Goal: Task Accomplishment & Management: Use online tool/utility

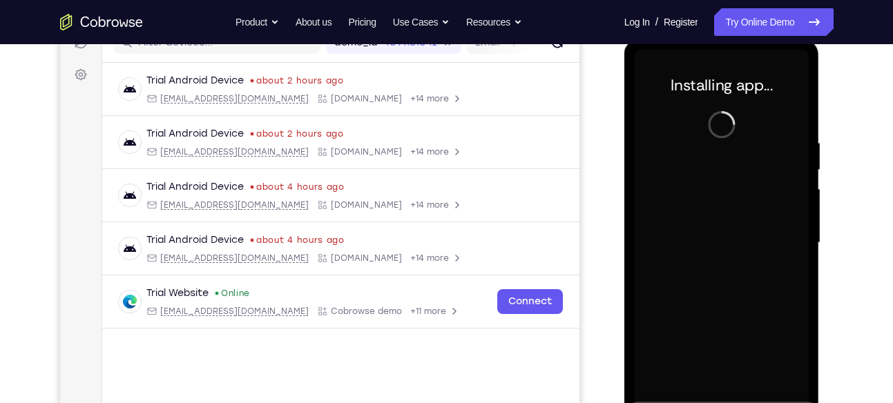
scroll to position [280, 0]
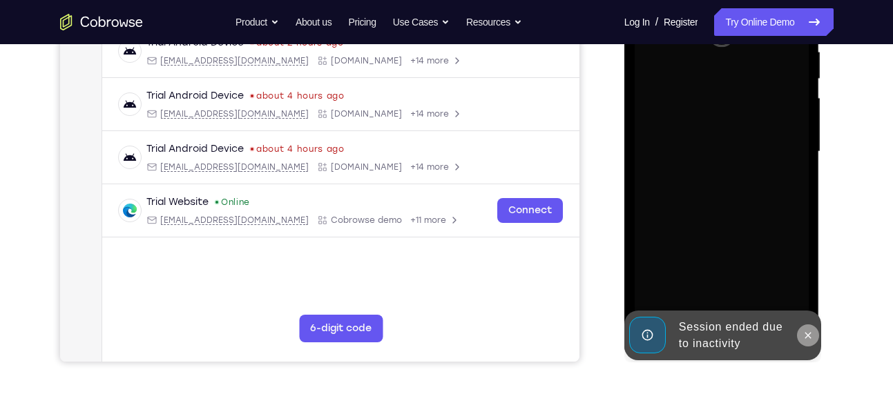
click at [805, 334] on icon at bounding box center [808, 335] width 11 height 11
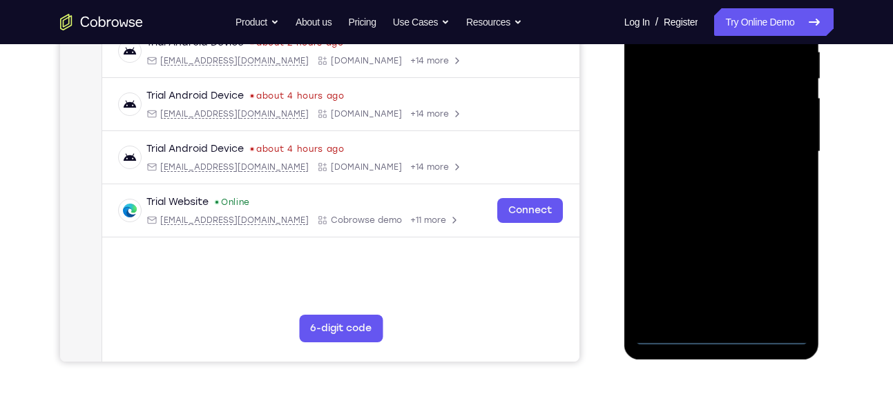
click at [725, 338] on div at bounding box center [722, 152] width 174 height 387
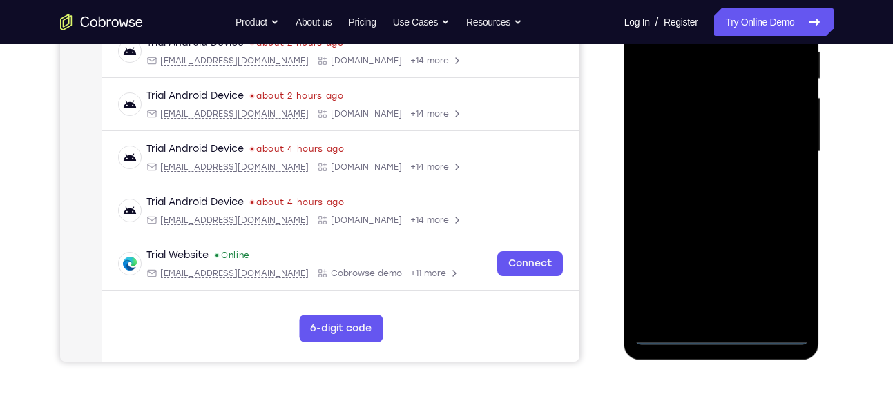
click at [787, 278] on div at bounding box center [722, 152] width 174 height 387
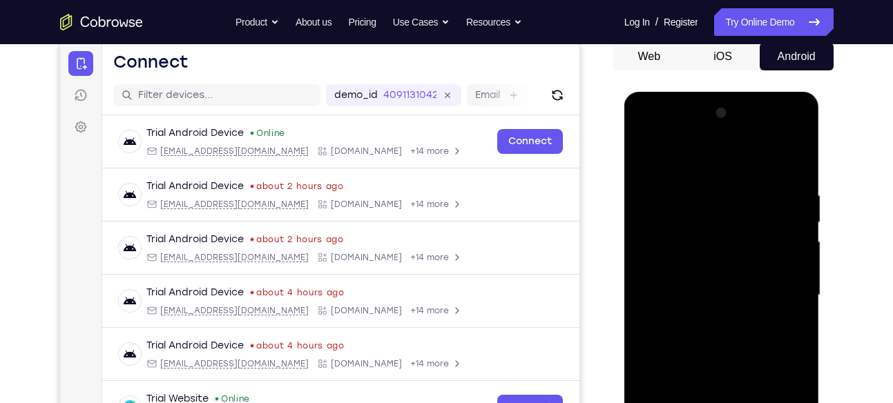
scroll to position [120, 0]
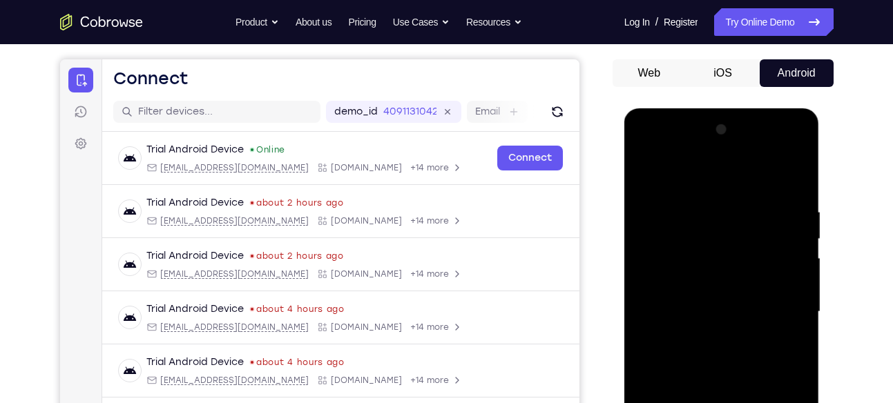
click at [646, 150] on div at bounding box center [722, 312] width 174 height 387
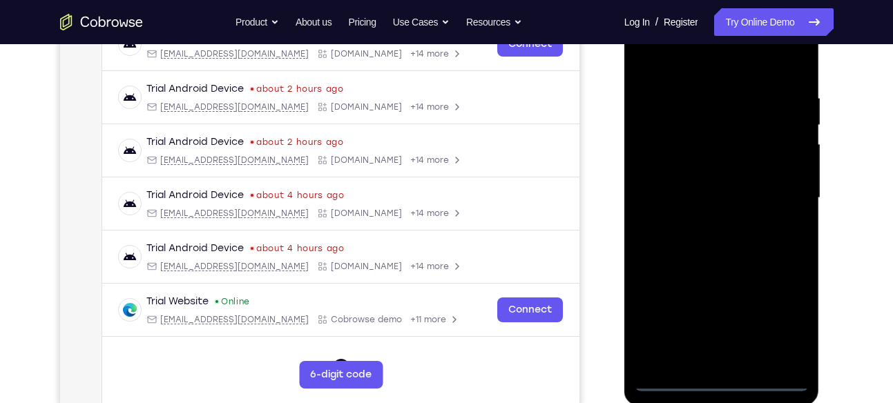
scroll to position [235, 0]
click at [779, 204] on div at bounding box center [722, 197] width 174 height 387
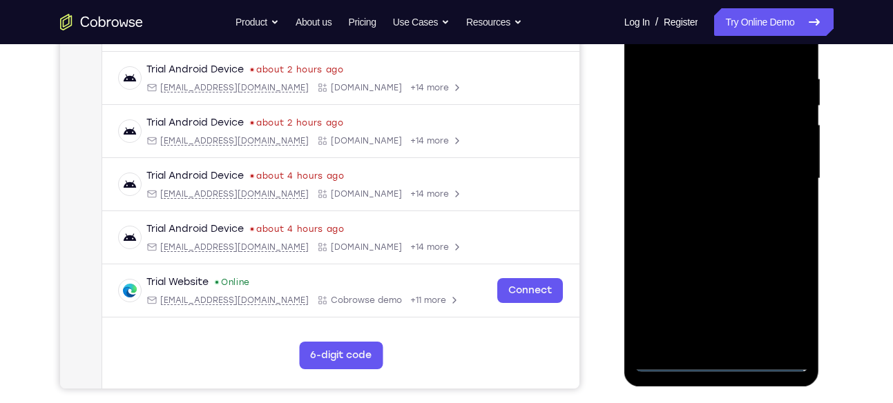
click at [708, 202] on div at bounding box center [722, 178] width 174 height 387
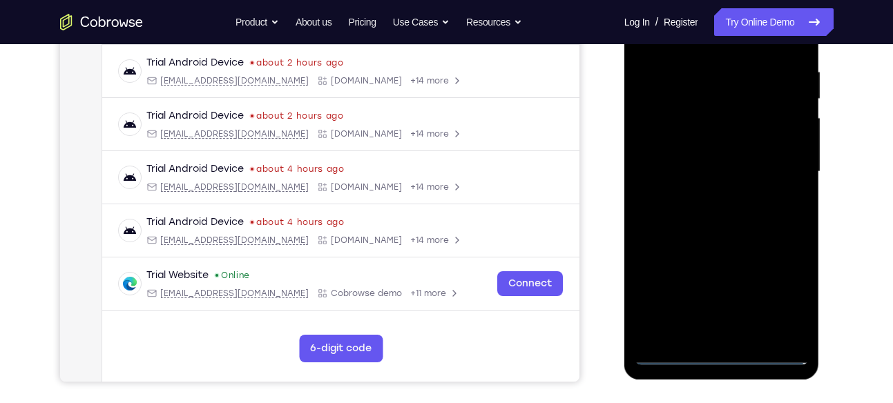
click at [697, 160] on div at bounding box center [722, 172] width 174 height 387
click at [689, 149] on div at bounding box center [722, 172] width 174 height 387
click at [692, 173] on div at bounding box center [722, 172] width 174 height 387
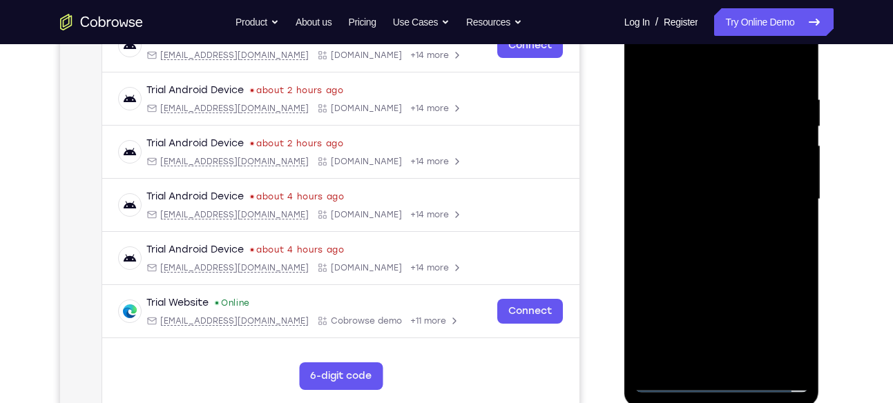
scroll to position [236, 0]
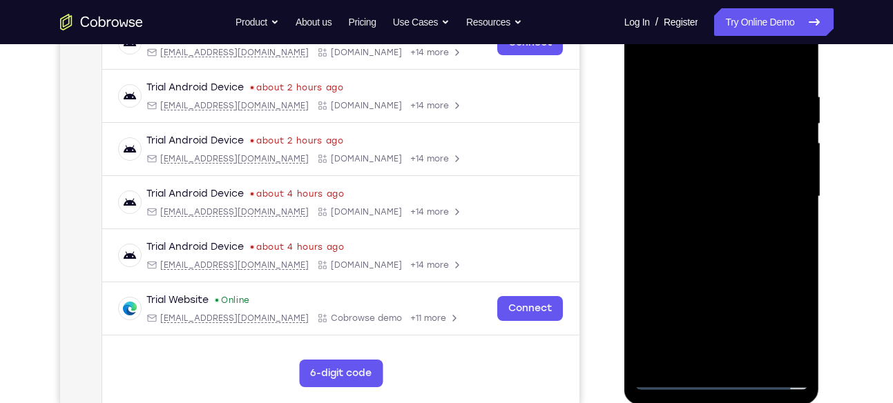
click at [725, 250] on div at bounding box center [722, 196] width 174 height 387
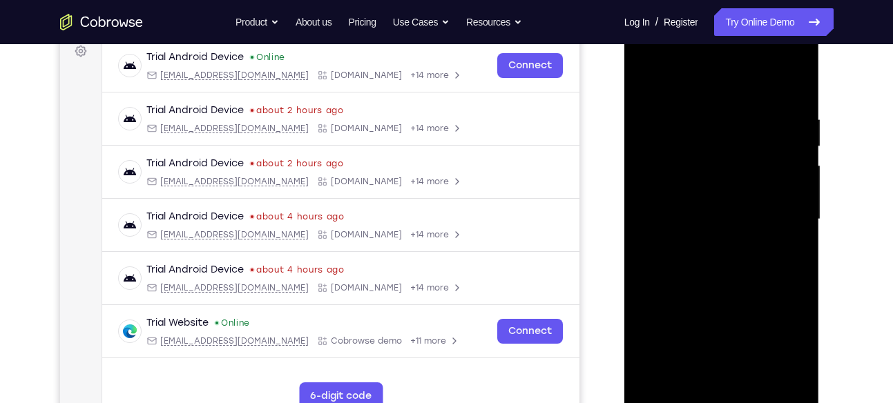
scroll to position [213, 0]
drag, startPoint x: 733, startPoint y: 88, endPoint x: 733, endPoint y: 10, distance: 77.4
click at [733, 15] on html "Online web based iOS Simulators and Android Emulators. Run iPhone, iPad, Mobile…" at bounding box center [722, 222] width 197 height 414
click at [730, 107] on div at bounding box center [722, 219] width 174 height 387
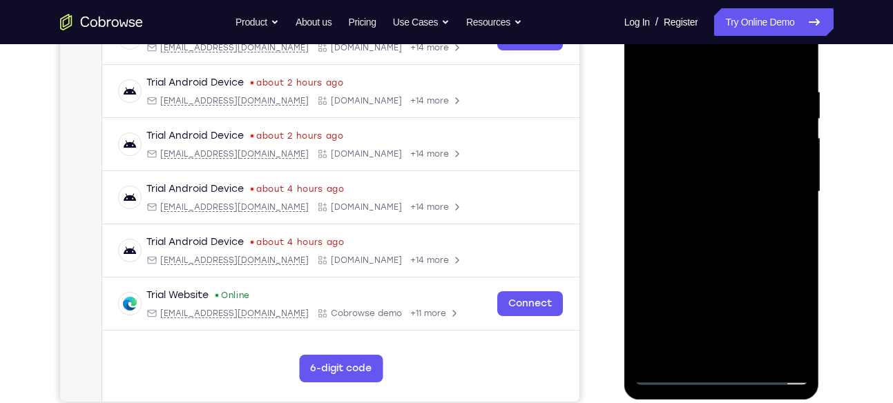
scroll to position [238, 0]
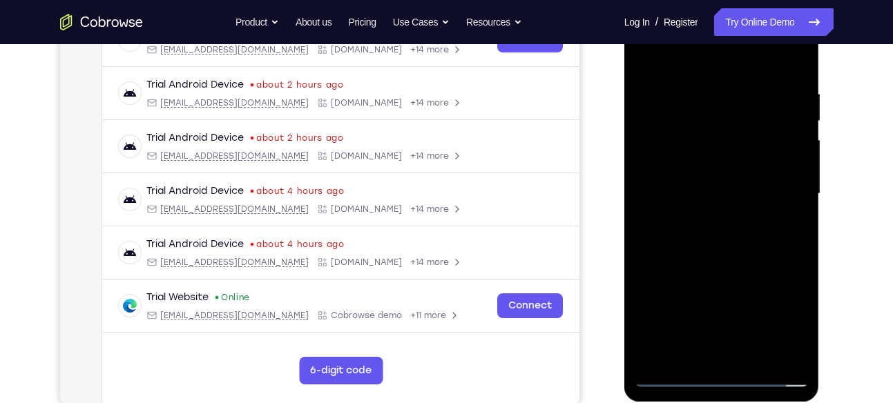
click at [787, 60] on div at bounding box center [722, 194] width 174 height 387
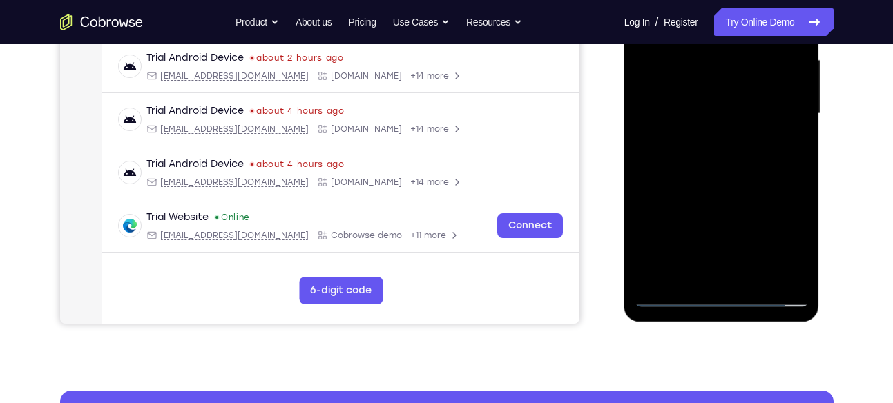
drag, startPoint x: 761, startPoint y: 254, endPoint x: 754, endPoint y: 143, distance: 111.5
click at [754, 143] on div at bounding box center [722, 114] width 174 height 387
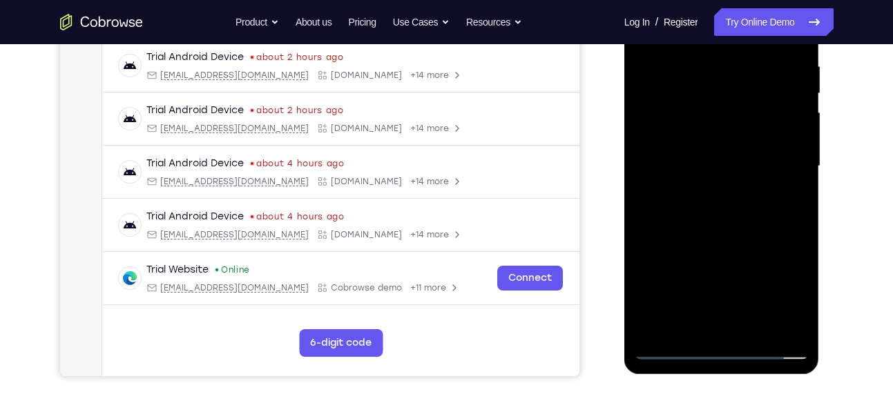
drag, startPoint x: 733, startPoint y: 250, endPoint x: 722, endPoint y: 86, distance: 164.1
click at [722, 86] on div at bounding box center [722, 166] width 174 height 387
drag, startPoint x: 713, startPoint y: 209, endPoint x: 702, endPoint y: 297, distance: 88.5
click at [702, 297] on div at bounding box center [722, 166] width 174 height 387
drag, startPoint x: 752, startPoint y: 124, endPoint x: 727, endPoint y: 267, distance: 145.1
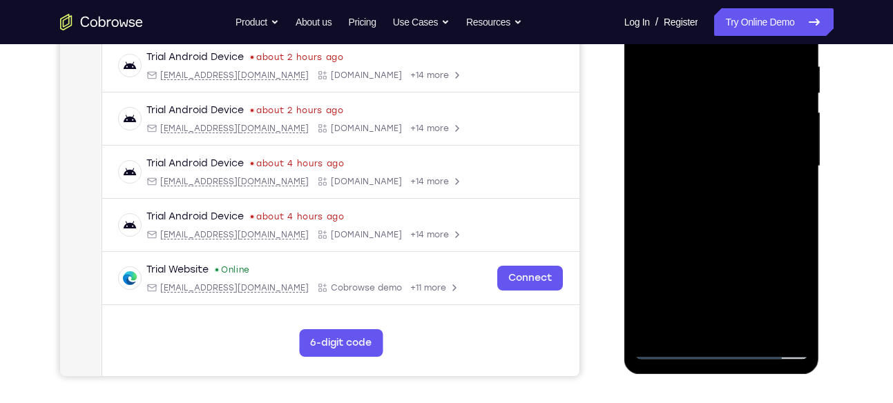
click at [727, 267] on div at bounding box center [722, 166] width 174 height 387
drag, startPoint x: 737, startPoint y: 140, endPoint x: 740, endPoint y: 108, distance: 32.6
click at [740, 108] on div at bounding box center [722, 166] width 174 height 387
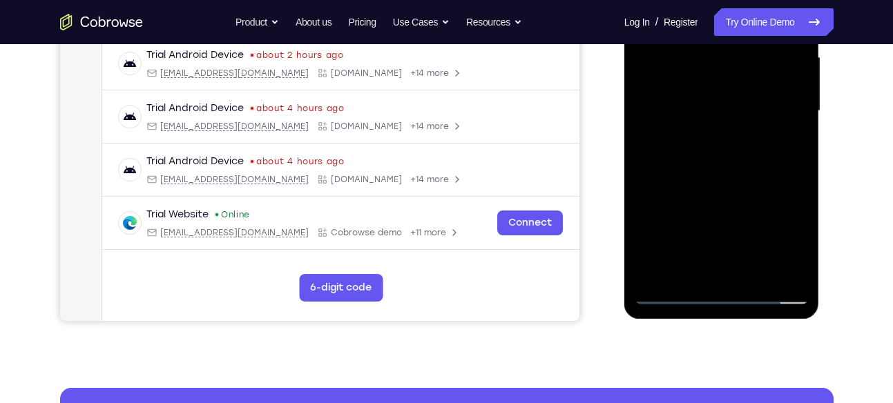
scroll to position [322, 0]
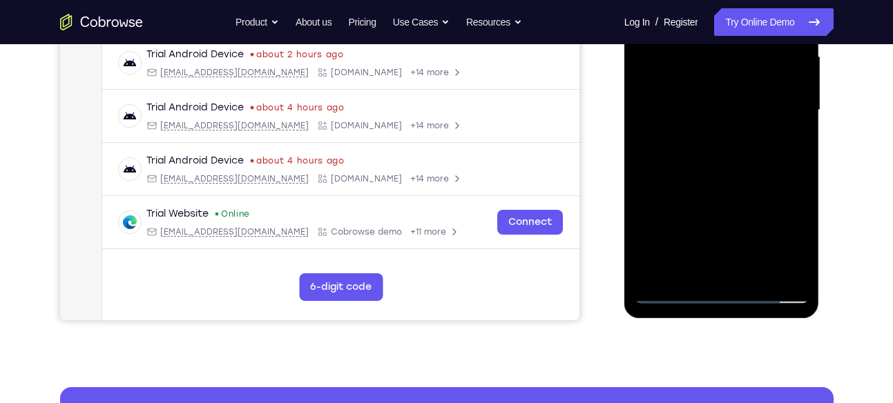
click at [799, 256] on div at bounding box center [722, 110] width 174 height 387
click at [691, 274] on div at bounding box center [722, 110] width 174 height 387
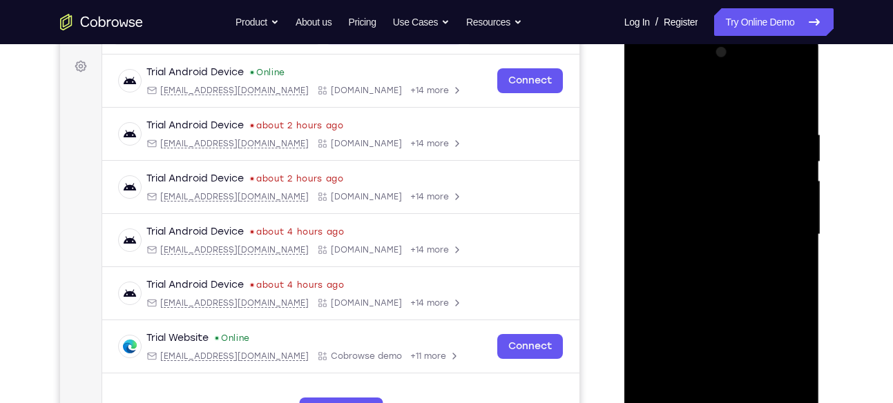
scroll to position [185, 0]
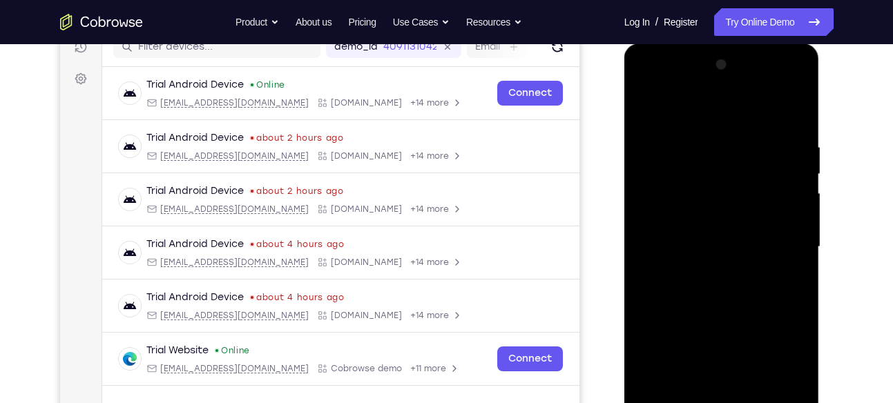
click at [706, 111] on div at bounding box center [722, 247] width 174 height 387
drag, startPoint x: 689, startPoint y: 209, endPoint x: 729, endPoint y: 91, distance: 124.5
click at [729, 91] on div at bounding box center [722, 247] width 174 height 387
click at [697, 222] on div at bounding box center [722, 247] width 174 height 387
click at [646, 108] on div at bounding box center [722, 247] width 174 height 387
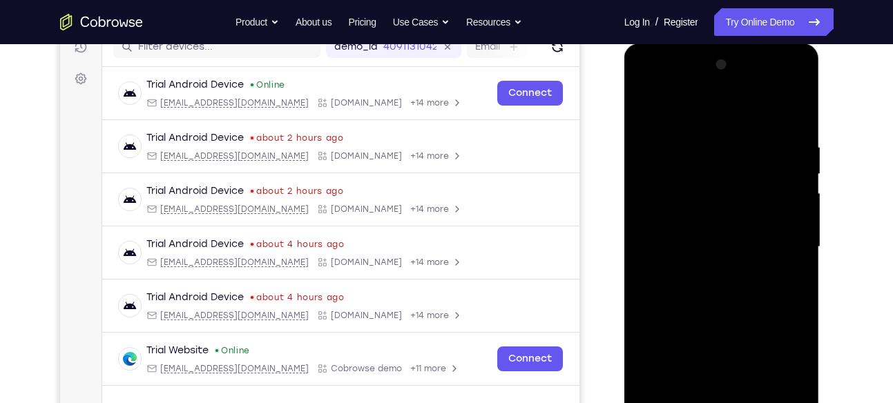
drag, startPoint x: 781, startPoint y: 150, endPoint x: 767, endPoint y: 236, distance: 86.9
click at [767, 236] on div at bounding box center [722, 247] width 174 height 387
click at [795, 151] on div at bounding box center [722, 247] width 174 height 387
drag, startPoint x: 723, startPoint y: 237, endPoint x: 742, endPoint y: 111, distance: 127.1
click at [742, 111] on div at bounding box center [722, 247] width 174 height 387
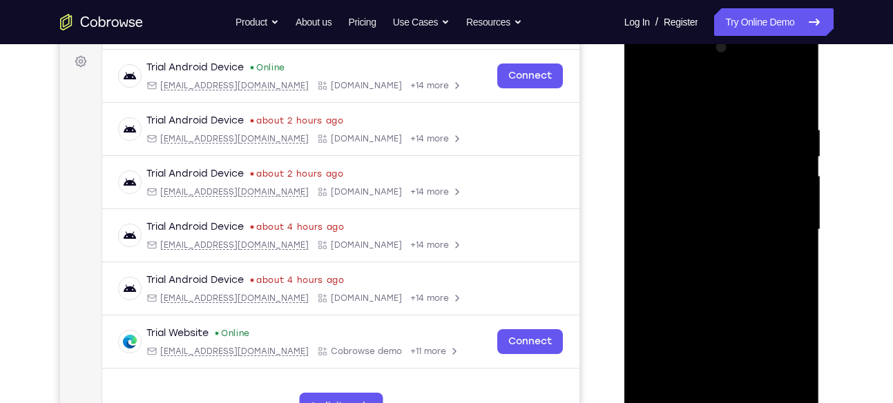
scroll to position [204, 0]
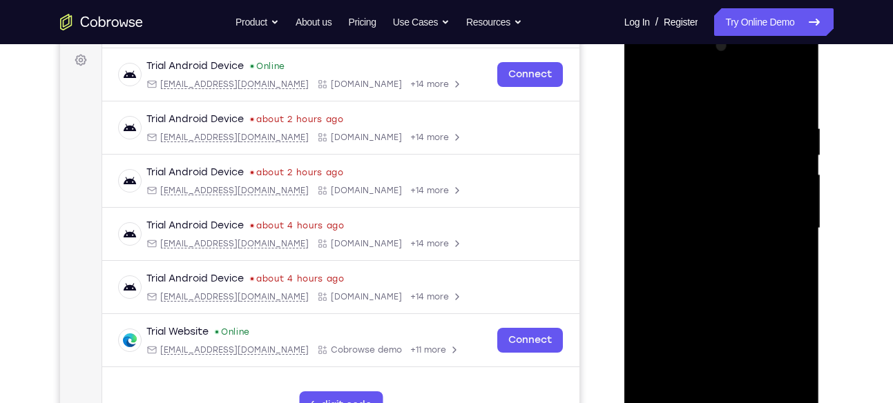
click at [709, 236] on div at bounding box center [722, 228] width 174 height 387
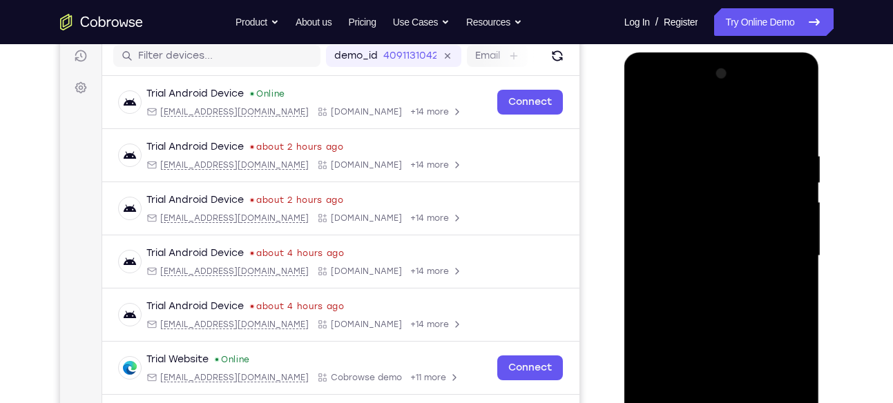
scroll to position [174, 0]
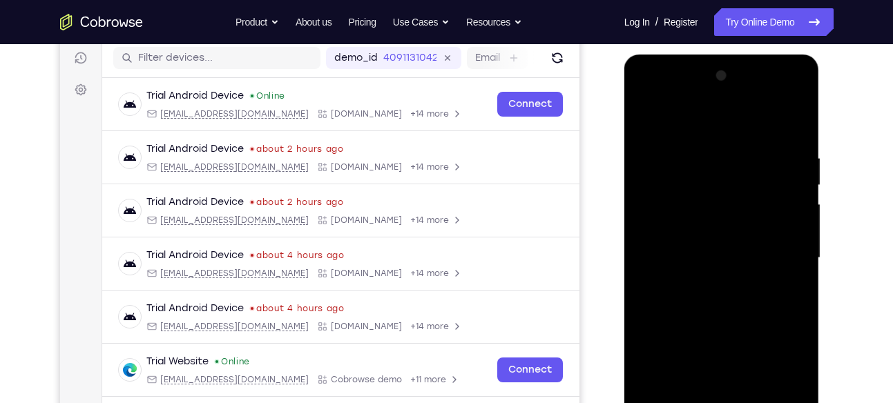
click at [647, 119] on div at bounding box center [722, 258] width 174 height 387
drag, startPoint x: 747, startPoint y: 148, endPoint x: 718, endPoint y: 257, distance: 112.7
click at [718, 257] on div at bounding box center [722, 258] width 174 height 387
click at [794, 162] on div at bounding box center [722, 258] width 174 height 387
drag, startPoint x: 726, startPoint y: 244, endPoint x: 747, endPoint y: 75, distance: 170.6
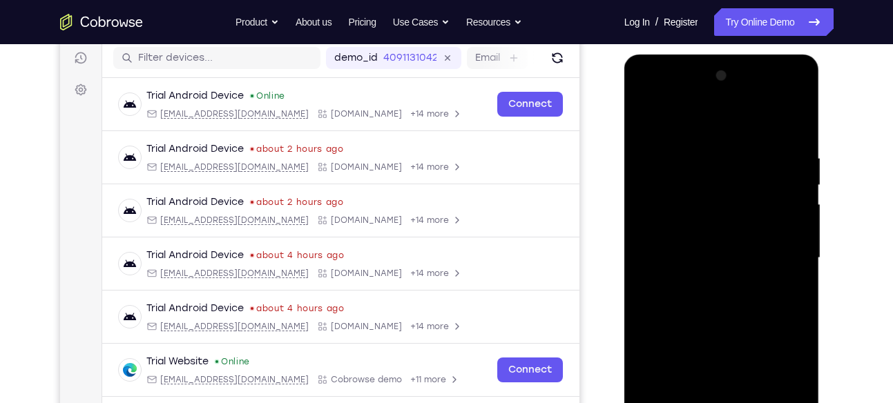
click at [747, 75] on div at bounding box center [722, 258] width 174 height 387
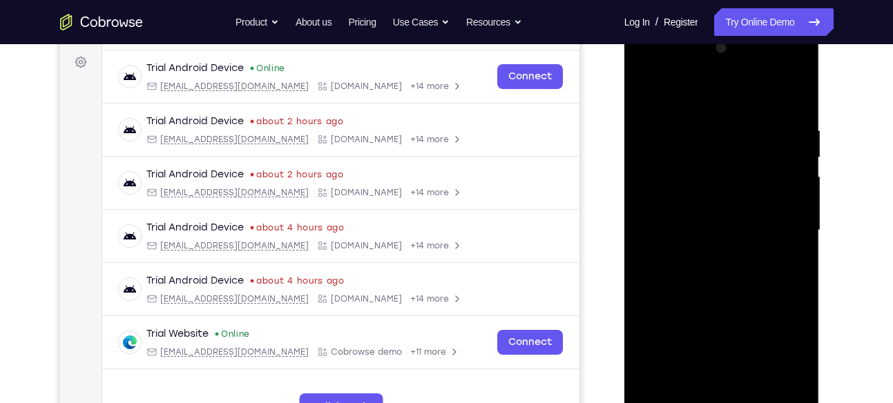
scroll to position [202, 0]
click at [691, 234] on div at bounding box center [722, 230] width 174 height 387
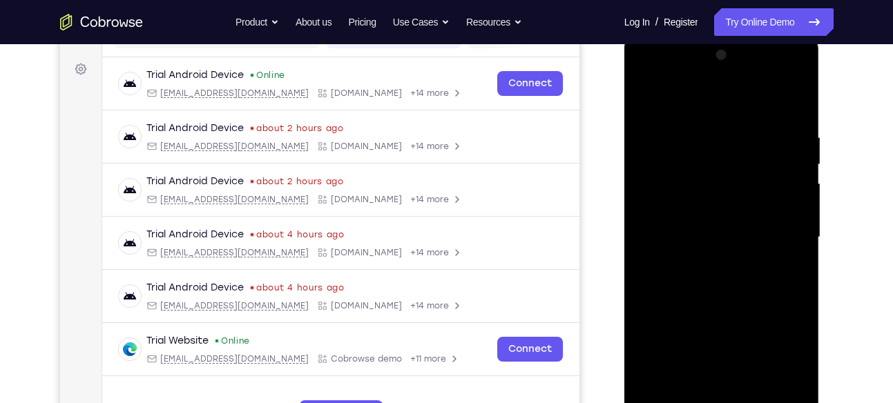
scroll to position [194, 0]
drag, startPoint x: 711, startPoint y: 166, endPoint x: 692, endPoint y: 229, distance: 66.4
click at [692, 229] on div at bounding box center [722, 238] width 174 height 387
click at [711, 146] on div at bounding box center [722, 238] width 174 height 387
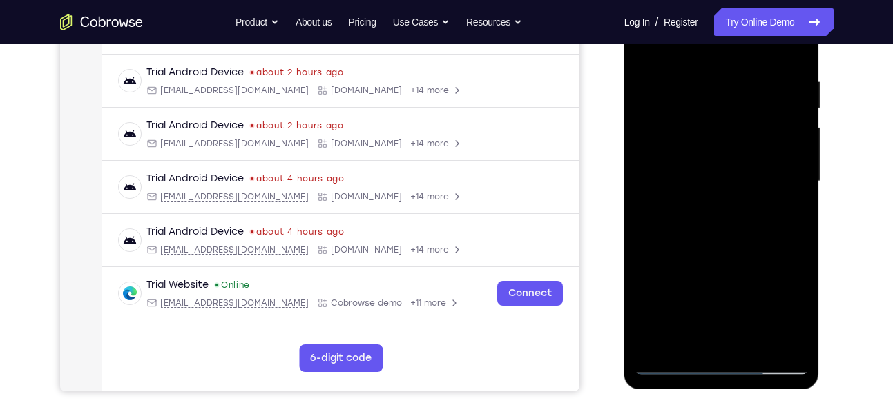
scroll to position [251, 0]
click at [709, 229] on div at bounding box center [722, 181] width 174 height 387
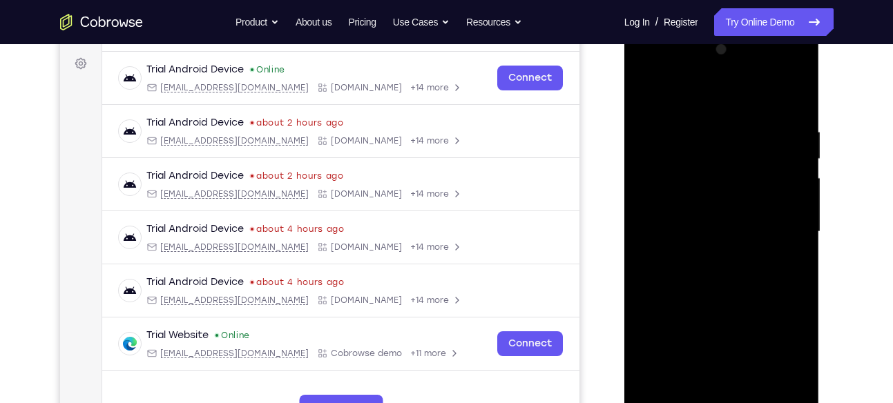
click at [646, 98] on div at bounding box center [722, 232] width 174 height 387
click at [796, 130] on div at bounding box center [722, 232] width 174 height 387
drag, startPoint x: 698, startPoint y: 244, endPoint x: 759, endPoint y: 68, distance: 187.2
click at [759, 68] on div at bounding box center [722, 232] width 174 height 387
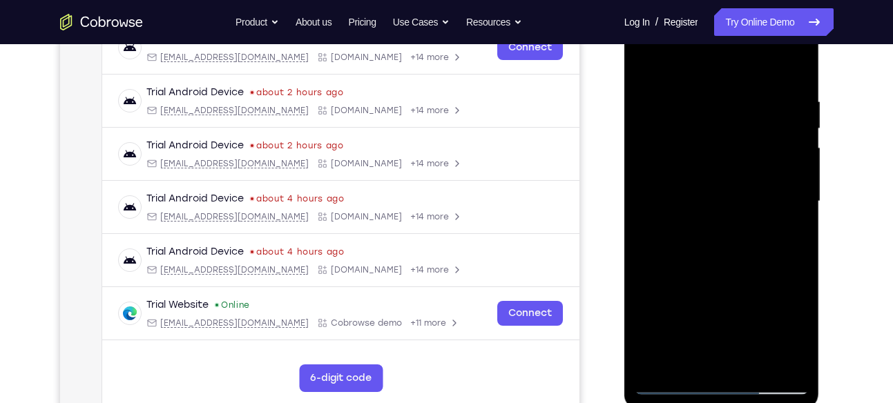
scroll to position [238, 0]
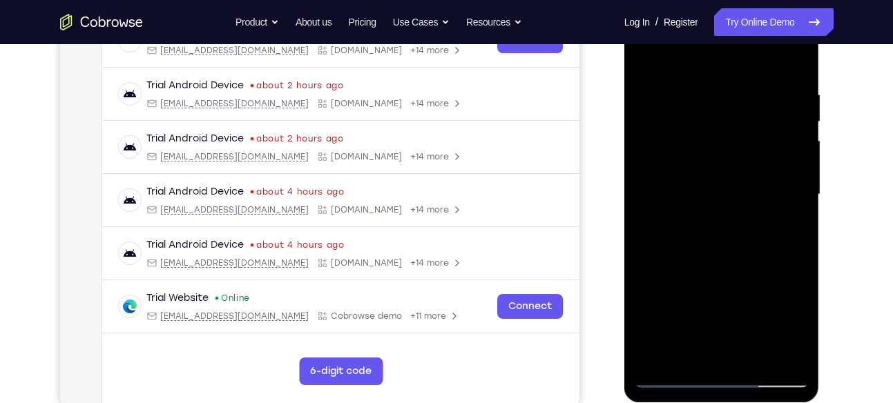
click at [686, 262] on div at bounding box center [722, 194] width 174 height 387
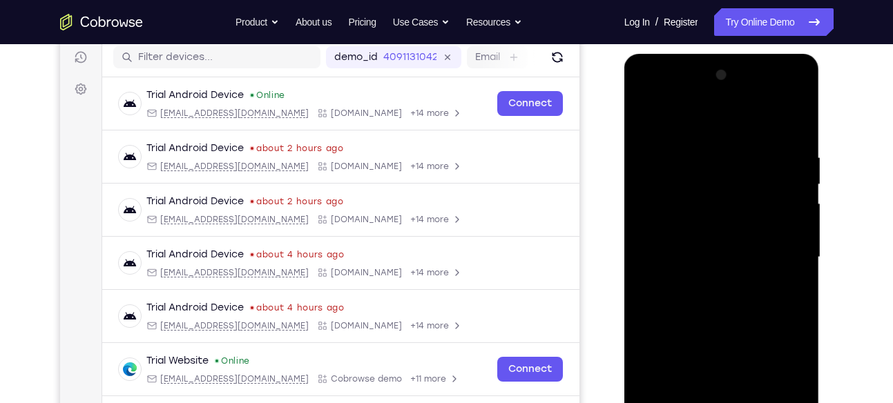
scroll to position [172, 0]
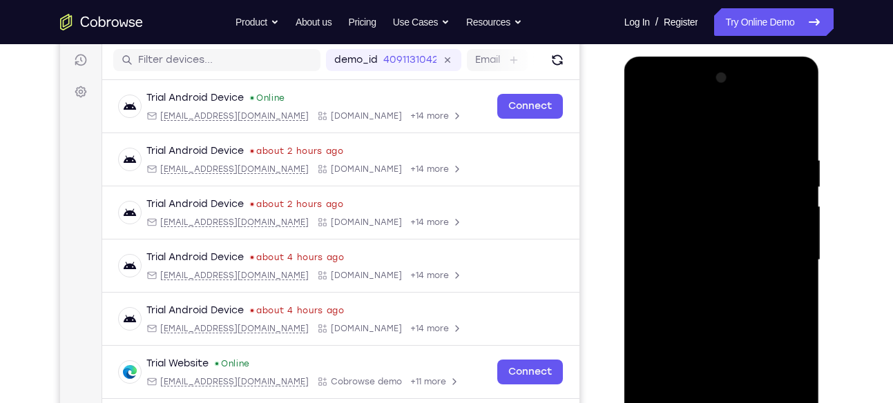
drag, startPoint x: 699, startPoint y: 164, endPoint x: 675, endPoint y: 230, distance: 69.7
click at [675, 230] on div at bounding box center [722, 260] width 174 height 387
click at [647, 121] on div at bounding box center [722, 260] width 174 height 387
drag, startPoint x: 696, startPoint y: 224, endPoint x: 704, endPoint y: 82, distance: 141.8
click at [704, 82] on div at bounding box center [722, 260] width 174 height 387
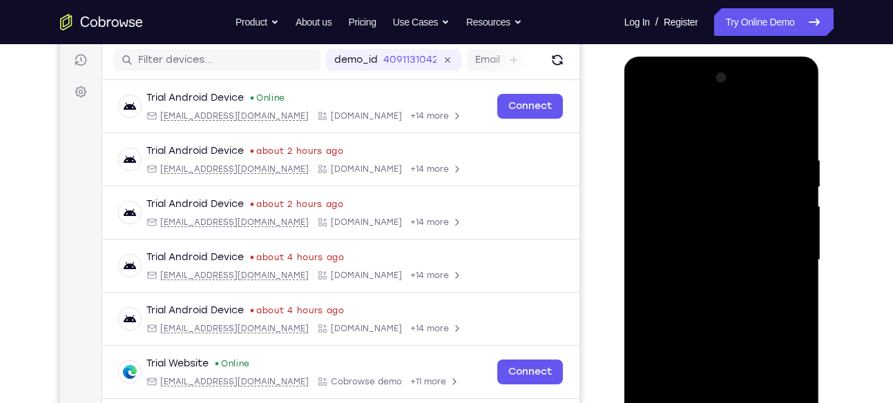
scroll to position [195, 0]
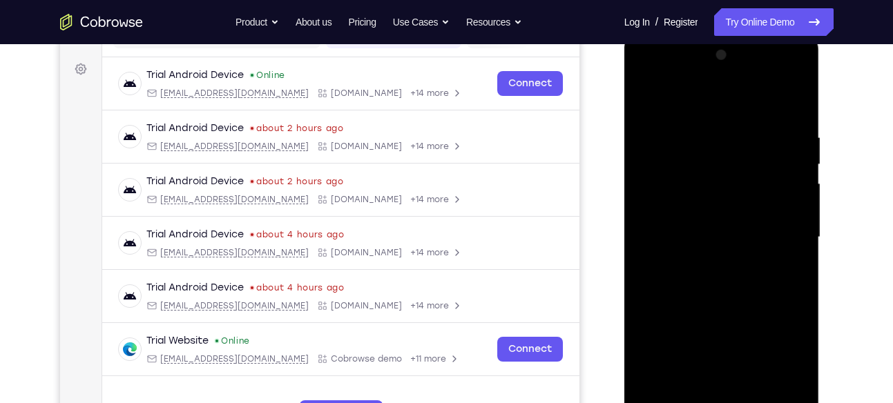
drag, startPoint x: 691, startPoint y: 202, endPoint x: 715, endPoint y: 109, distance: 96.3
click at [715, 109] on div at bounding box center [722, 237] width 174 height 387
click at [691, 187] on div at bounding box center [722, 237] width 174 height 387
drag, startPoint x: 706, startPoint y: 153, endPoint x: 696, endPoint y: 203, distance: 50.7
click at [696, 203] on div at bounding box center [722, 237] width 174 height 387
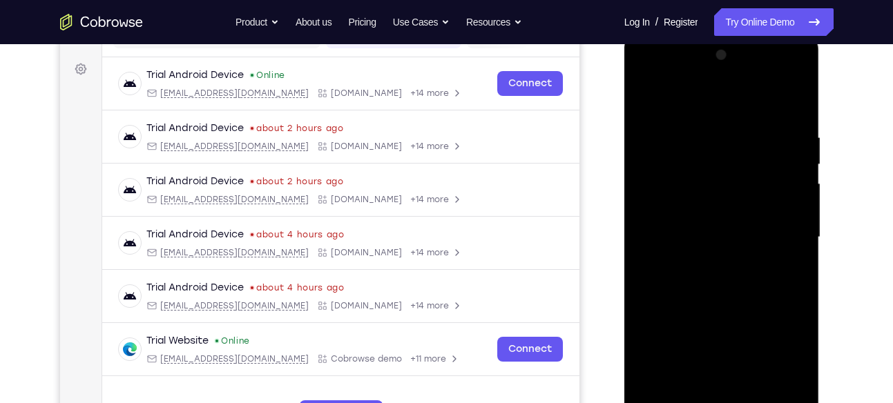
click at [700, 146] on div at bounding box center [722, 237] width 174 height 387
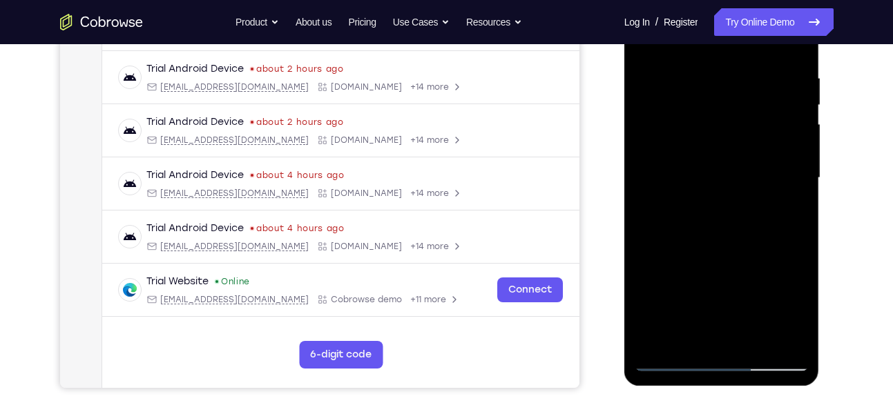
scroll to position [255, 0]
click at [713, 226] on div at bounding box center [722, 177] width 174 height 387
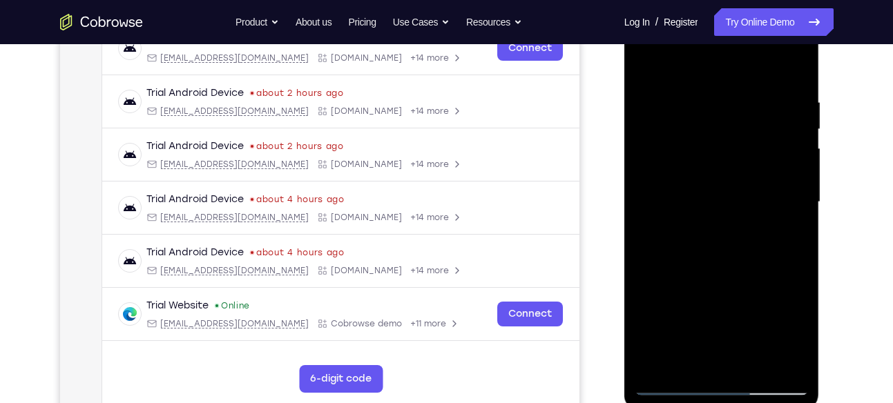
scroll to position [231, 0]
click at [649, 66] on div at bounding box center [722, 201] width 174 height 387
drag, startPoint x: 689, startPoint y: 186, endPoint x: 705, endPoint y: 93, distance: 94.6
click at [705, 93] on div at bounding box center [722, 201] width 174 height 387
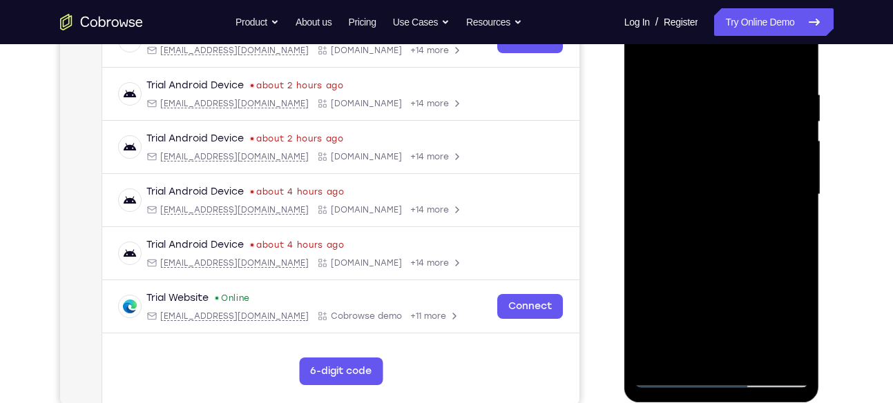
drag, startPoint x: 695, startPoint y: 204, endPoint x: 723, endPoint y: 97, distance: 111.4
click at [723, 97] on div at bounding box center [722, 194] width 174 height 387
drag, startPoint x: 696, startPoint y: 185, endPoint x: 749, endPoint y: 70, distance: 126.7
click at [749, 70] on div at bounding box center [722, 194] width 174 height 387
click at [715, 90] on div at bounding box center [722, 194] width 174 height 387
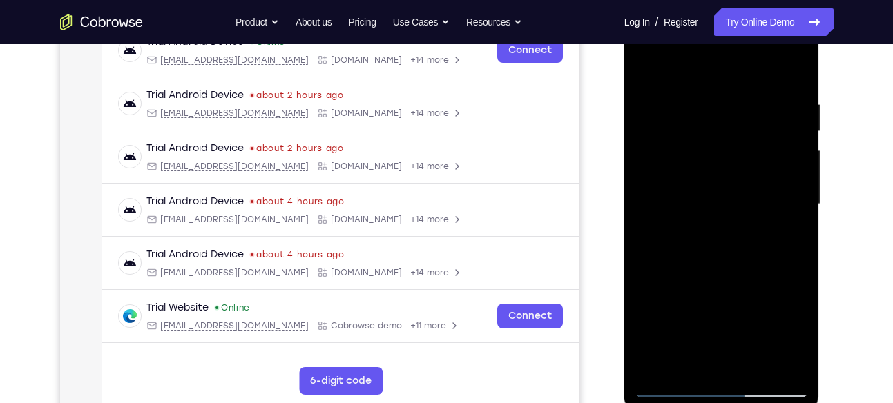
scroll to position [209, 0]
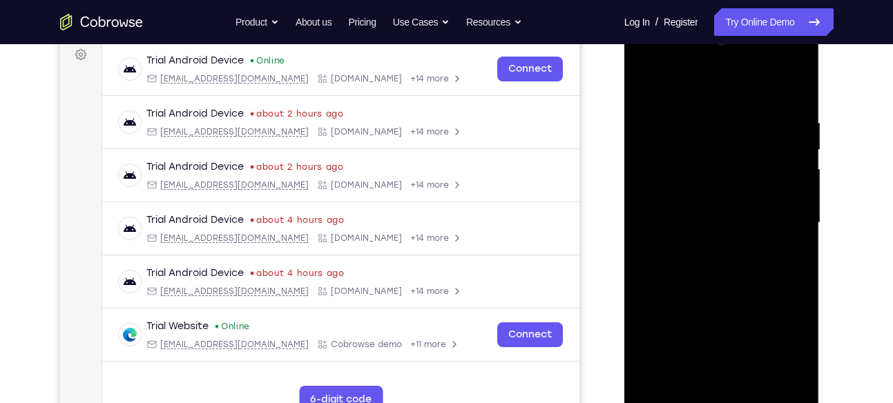
drag, startPoint x: 720, startPoint y: 99, endPoint x: 704, endPoint y: 155, distance: 59.0
click at [704, 155] on div at bounding box center [722, 223] width 174 height 387
click at [706, 132] on div at bounding box center [722, 223] width 174 height 387
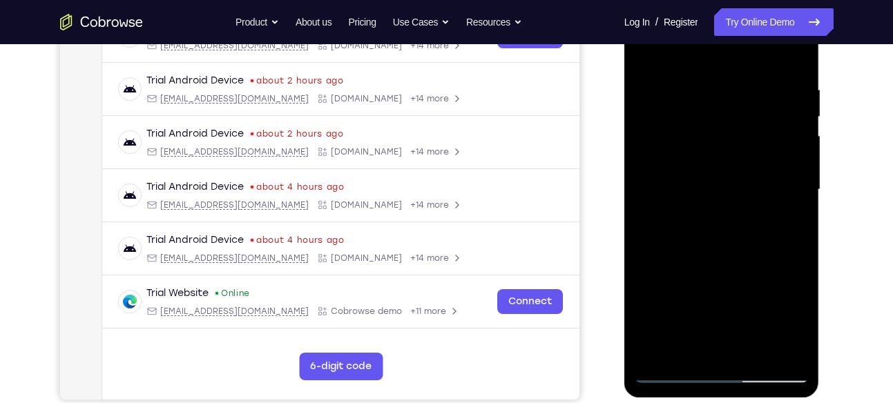
click at [719, 240] on div at bounding box center [722, 190] width 174 height 387
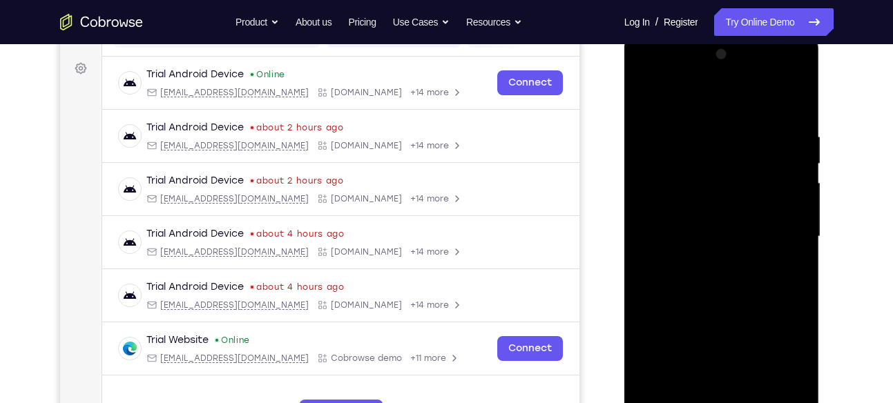
scroll to position [193, 0]
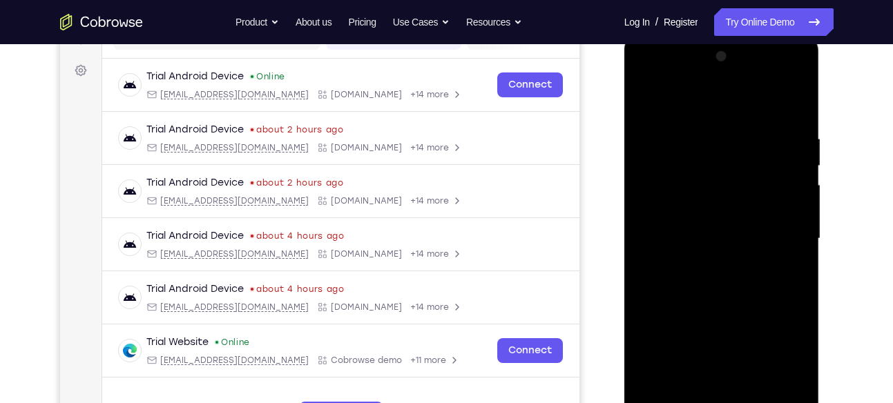
click at [647, 102] on div at bounding box center [722, 239] width 174 height 387
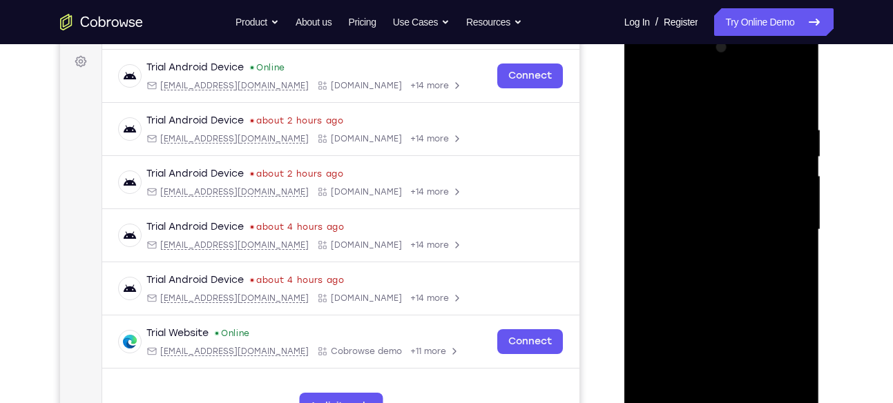
scroll to position [203, 0]
click at [792, 132] on div at bounding box center [722, 229] width 174 height 387
drag, startPoint x: 706, startPoint y: 218, endPoint x: 765, endPoint y: 47, distance: 180.6
click at [765, 47] on div at bounding box center [722, 229] width 174 height 387
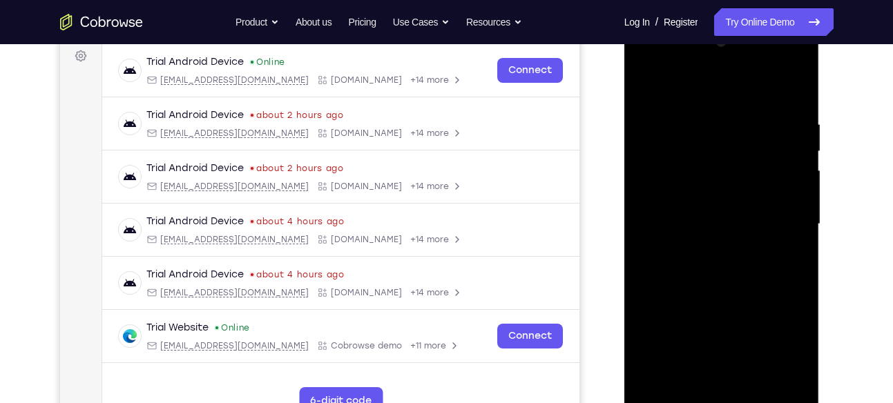
scroll to position [269, 0]
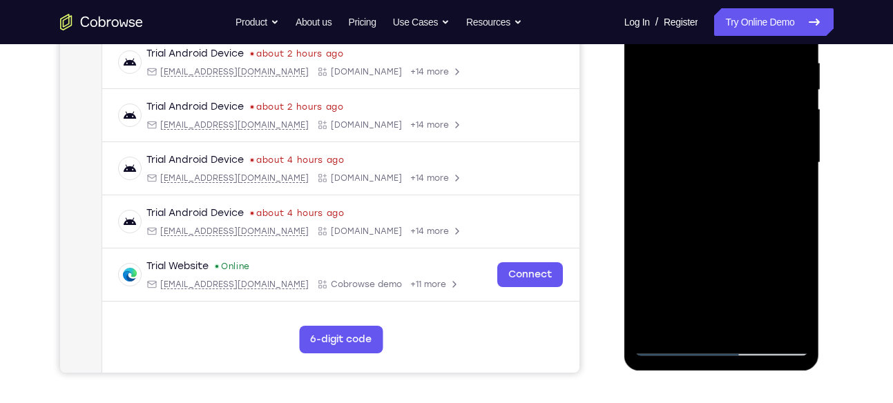
drag, startPoint x: 696, startPoint y: 231, endPoint x: 744, endPoint y: 92, distance: 147.7
click at [744, 92] on div at bounding box center [722, 163] width 174 height 387
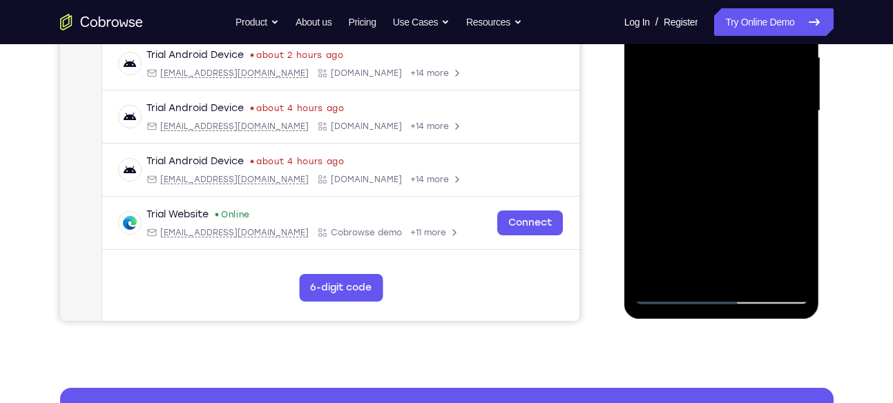
scroll to position [352, 0]
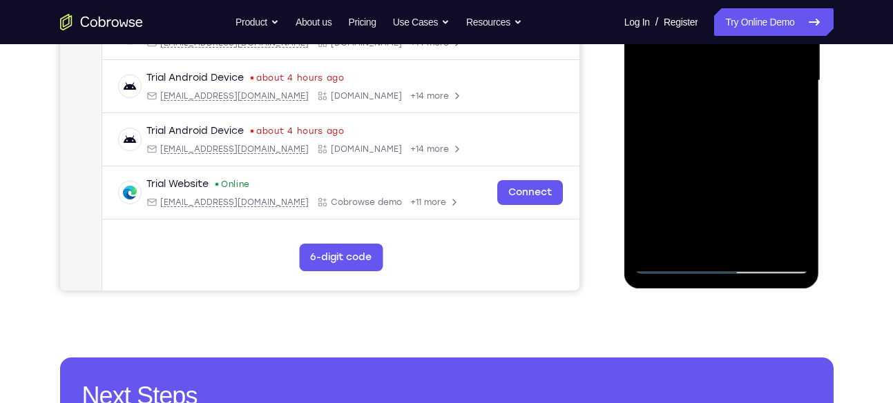
drag, startPoint x: 698, startPoint y: 223, endPoint x: 723, endPoint y: 168, distance: 60.9
click at [723, 168] on div at bounding box center [722, 80] width 174 height 387
click at [794, 209] on div at bounding box center [722, 80] width 174 height 387
click at [703, 160] on div at bounding box center [722, 80] width 174 height 387
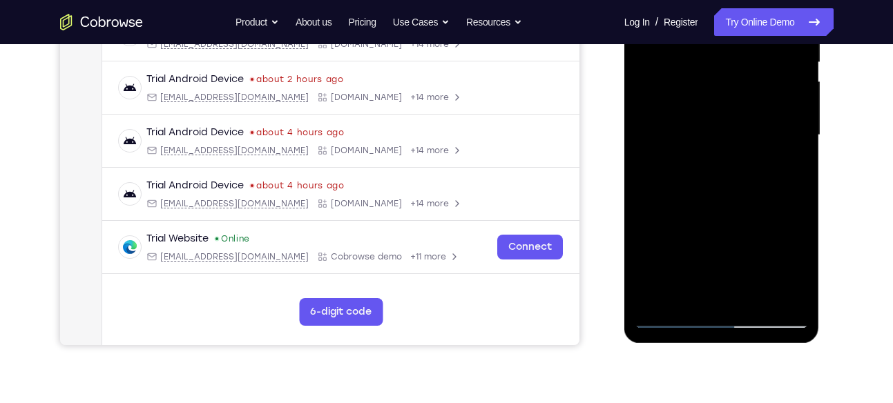
scroll to position [294, 0]
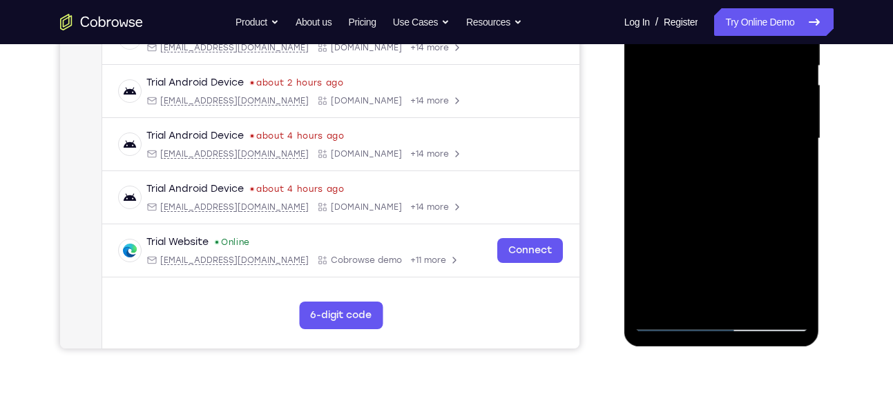
drag, startPoint x: 708, startPoint y: 131, endPoint x: 700, endPoint y: 195, distance: 64.8
click at [700, 195] on div at bounding box center [722, 138] width 174 height 387
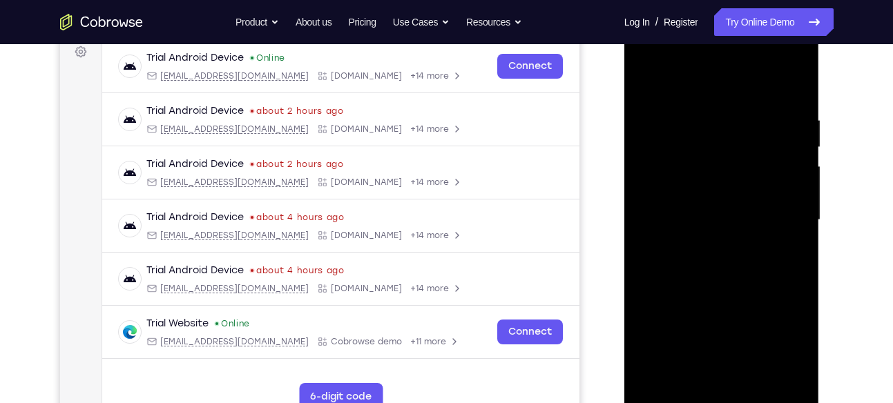
scroll to position [211, 0]
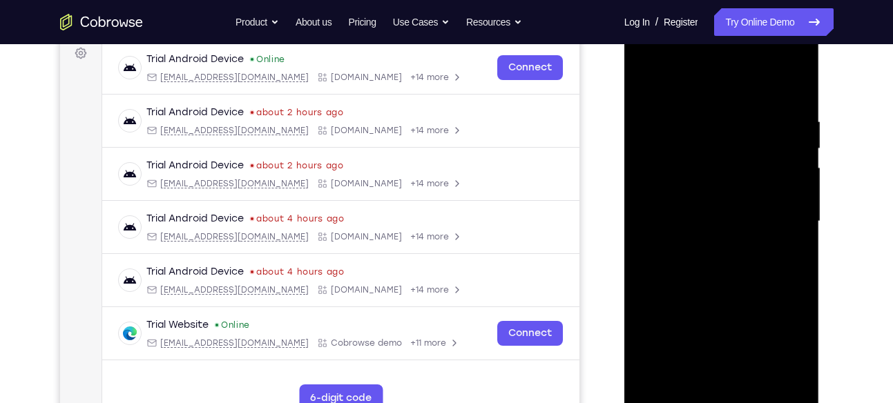
click at [649, 79] on div at bounding box center [722, 221] width 174 height 387
click at [794, 122] on div at bounding box center [722, 221] width 174 height 387
drag, startPoint x: 725, startPoint y: 205, endPoint x: 760, endPoint y: 132, distance: 81.5
click at [760, 132] on div at bounding box center [722, 221] width 174 height 387
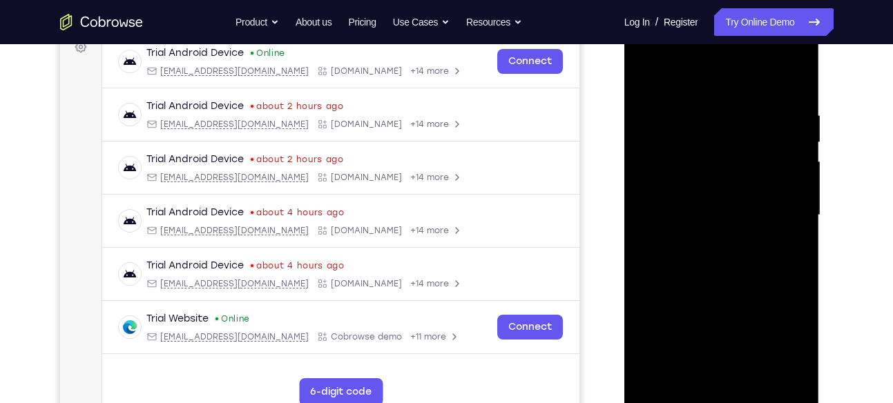
click at [685, 223] on div at bounding box center [722, 215] width 174 height 387
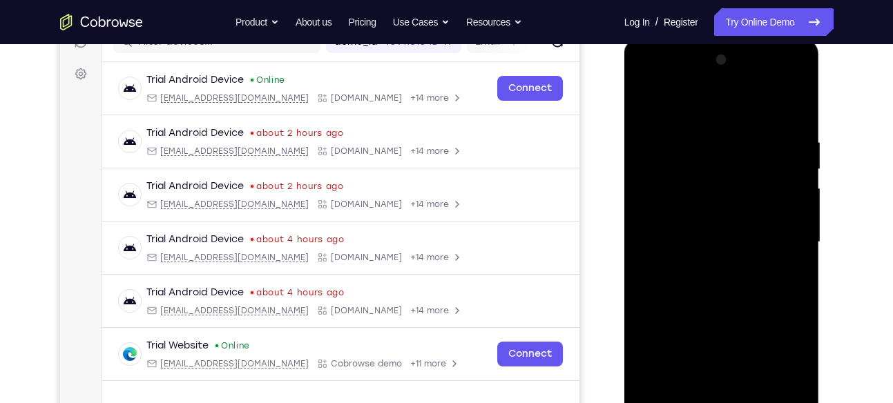
click at [647, 99] on div at bounding box center [722, 242] width 174 height 387
drag, startPoint x: 693, startPoint y: 234, endPoint x: 741, endPoint y: 121, distance: 123.2
click at [741, 121] on div at bounding box center [722, 242] width 174 height 387
click at [651, 106] on div at bounding box center [722, 242] width 174 height 387
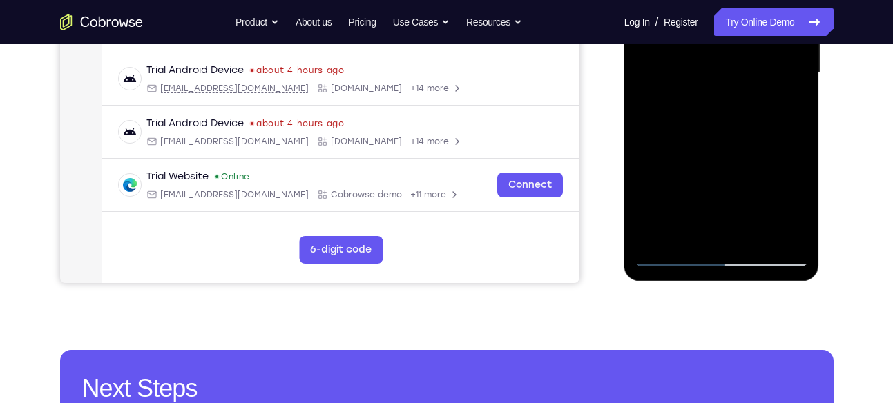
scroll to position [358, 0]
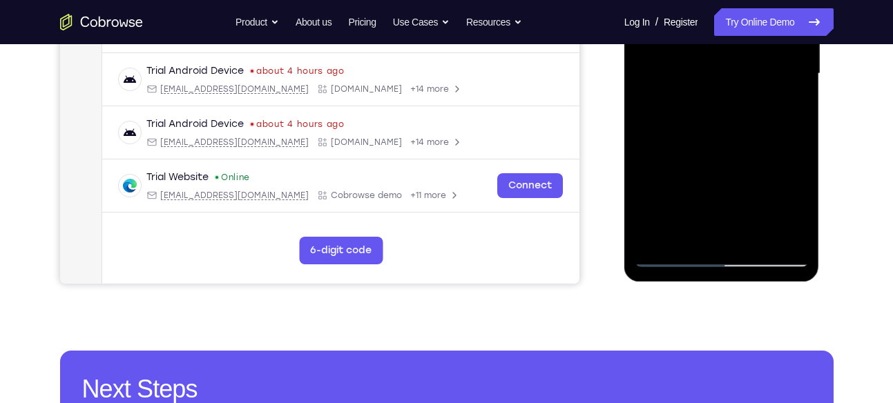
click at [664, 121] on div at bounding box center [722, 74] width 174 height 387
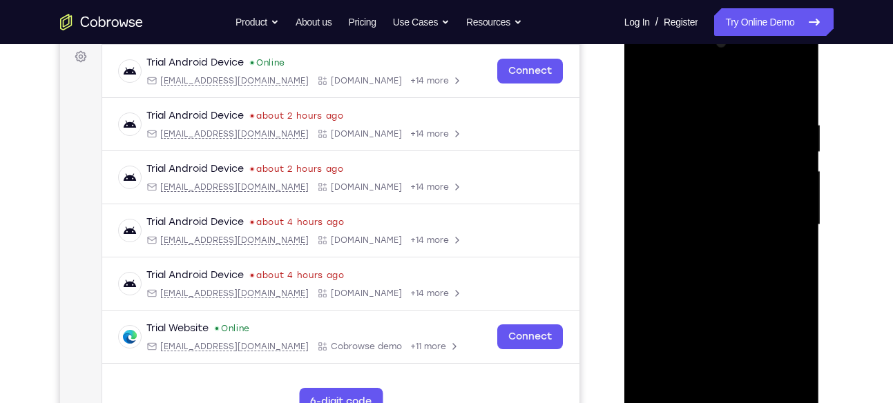
scroll to position [204, 0]
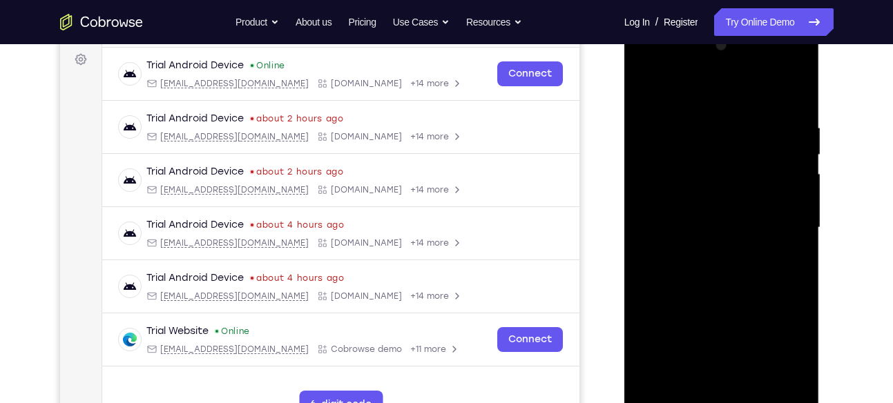
drag, startPoint x: 771, startPoint y: 114, endPoint x: 673, endPoint y: 126, distance: 98.2
click at [673, 126] on div at bounding box center [722, 228] width 174 height 387
click at [697, 128] on div at bounding box center [722, 228] width 174 height 387
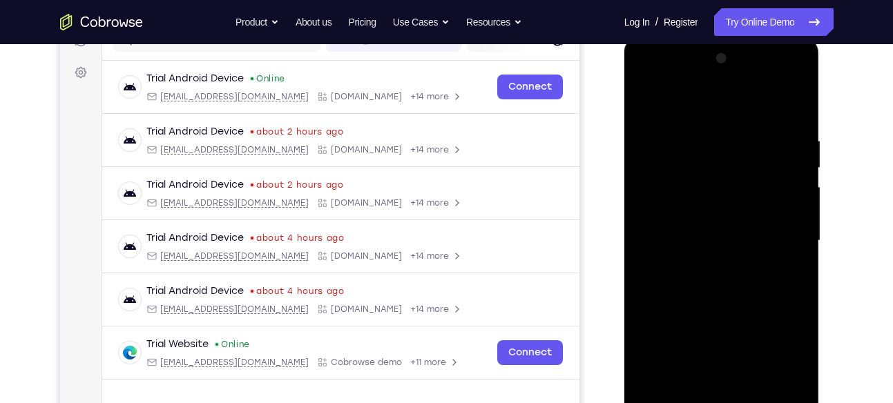
scroll to position [188, 0]
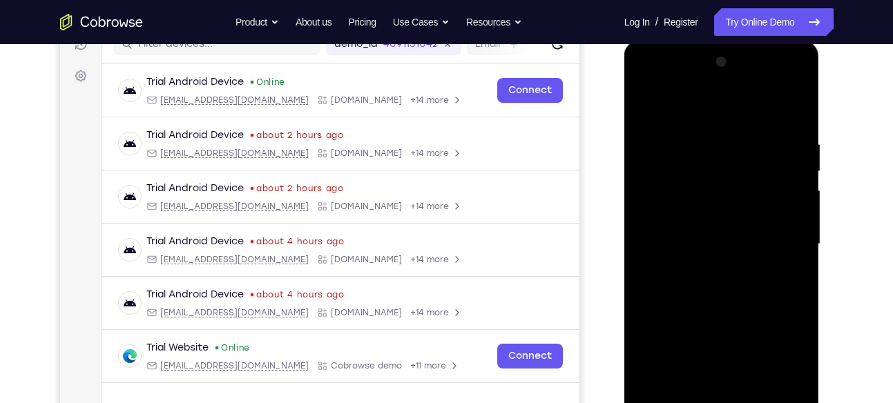
click at [793, 112] on div at bounding box center [722, 244] width 174 height 387
click at [783, 135] on div at bounding box center [722, 244] width 174 height 387
click at [783, 158] on div at bounding box center [722, 244] width 174 height 387
click at [791, 113] on div at bounding box center [722, 244] width 174 height 387
drag, startPoint x: 780, startPoint y: 130, endPoint x: 707, endPoint y: 140, distance: 73.3
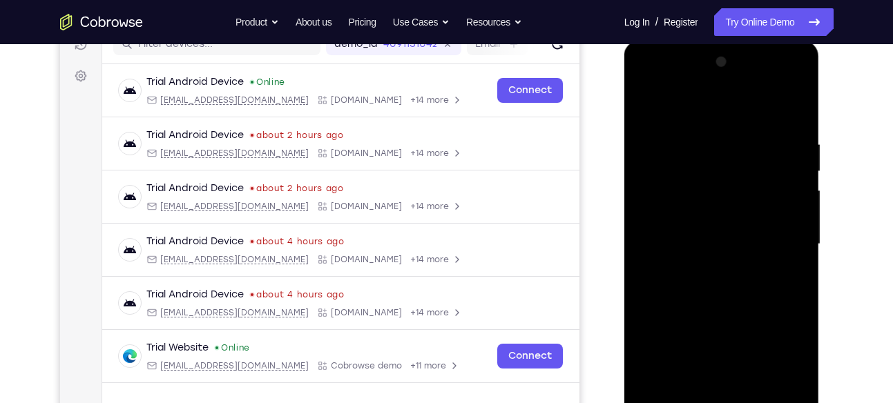
click at [707, 140] on div at bounding box center [722, 244] width 174 height 387
drag, startPoint x: 793, startPoint y: 133, endPoint x: 697, endPoint y: 146, distance: 96.9
click at [697, 146] on div at bounding box center [722, 244] width 174 height 387
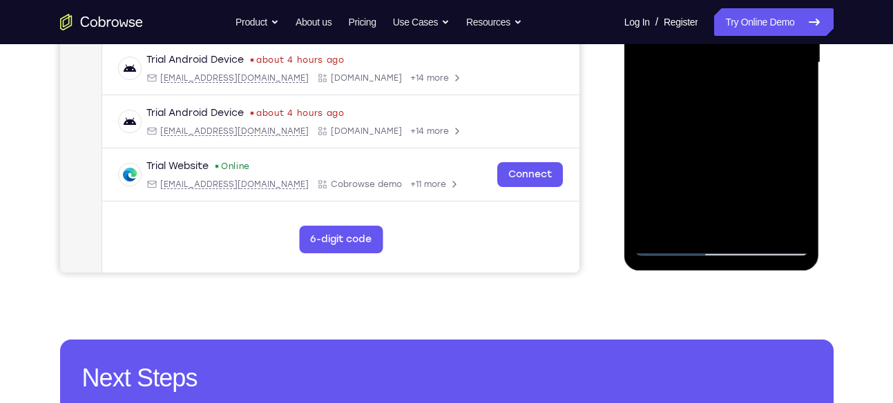
scroll to position [372, 0]
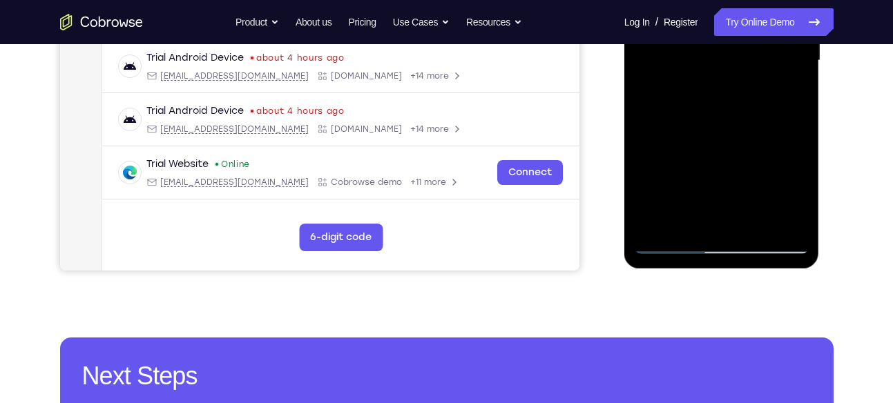
click at [687, 219] on div at bounding box center [722, 60] width 174 height 387
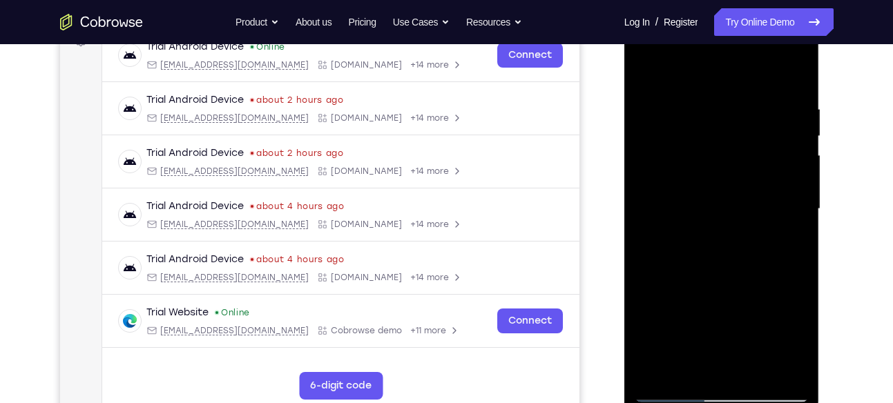
scroll to position [191, 0]
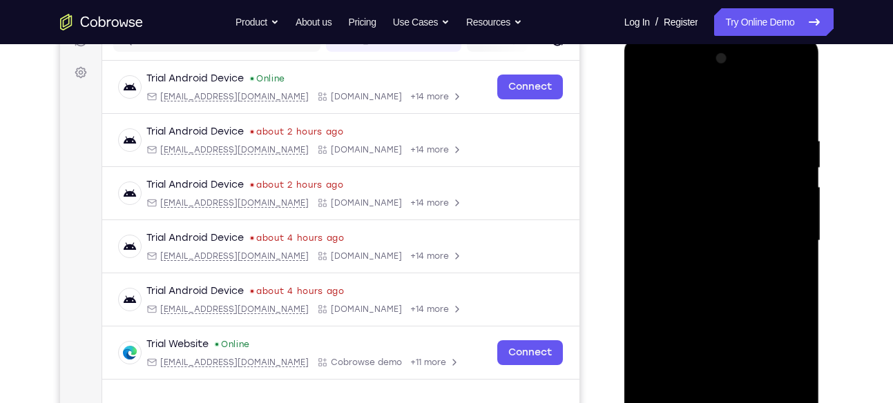
click at [685, 106] on div at bounding box center [722, 241] width 174 height 387
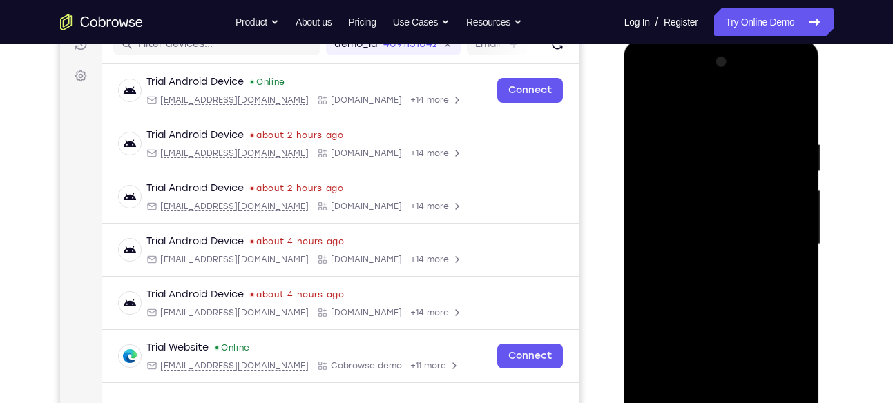
click at [707, 174] on div at bounding box center [722, 244] width 174 height 387
click at [649, 102] on div at bounding box center [722, 244] width 174 height 387
click at [796, 147] on div at bounding box center [722, 244] width 174 height 387
drag, startPoint x: 696, startPoint y: 200, endPoint x: 730, endPoint y: 86, distance: 119.1
click at [730, 86] on div at bounding box center [722, 244] width 174 height 387
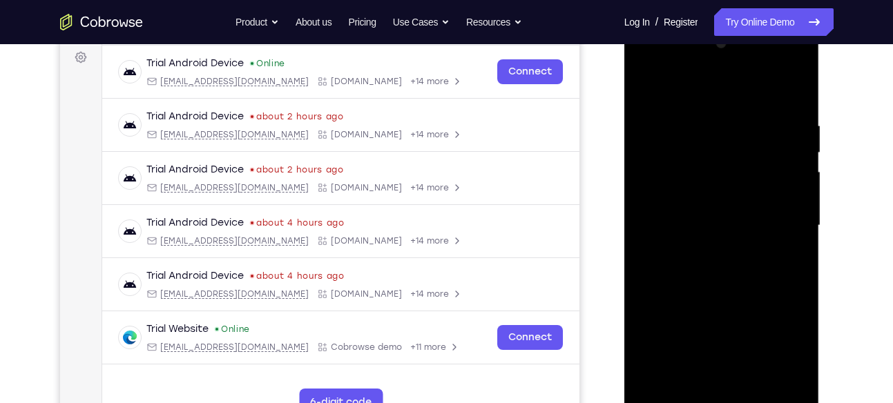
scroll to position [207, 0]
click at [716, 189] on div at bounding box center [722, 225] width 174 height 387
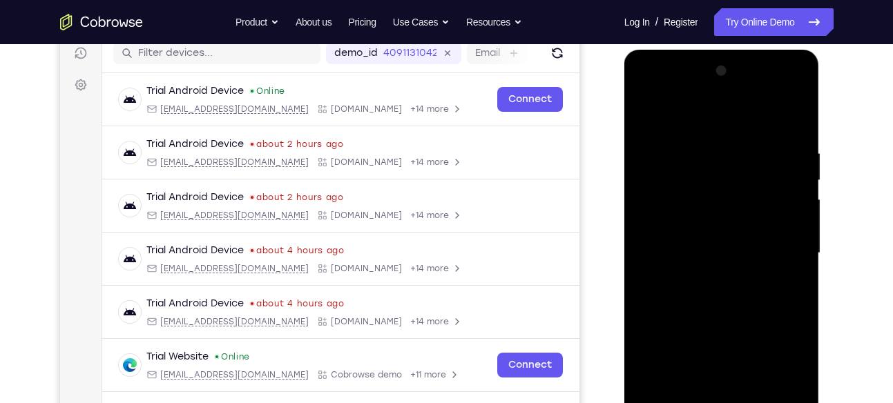
scroll to position [177, 0]
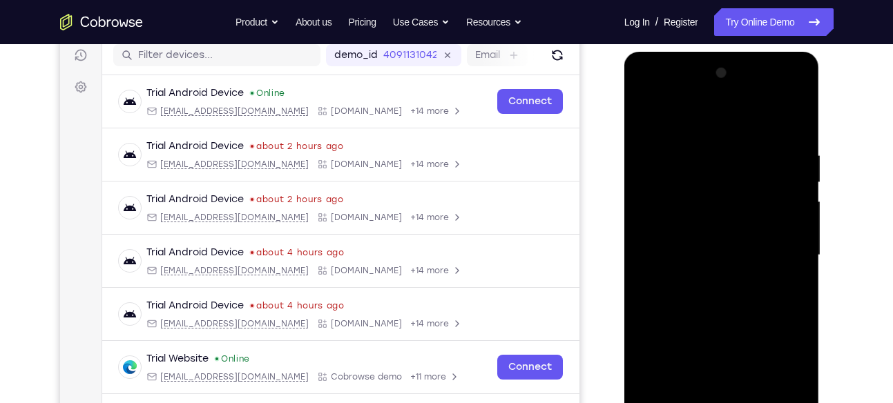
drag, startPoint x: 719, startPoint y: 150, endPoint x: 716, endPoint y: 189, distance: 39.5
click at [716, 189] on div at bounding box center [722, 255] width 174 height 387
click at [722, 157] on div at bounding box center [722, 255] width 174 height 387
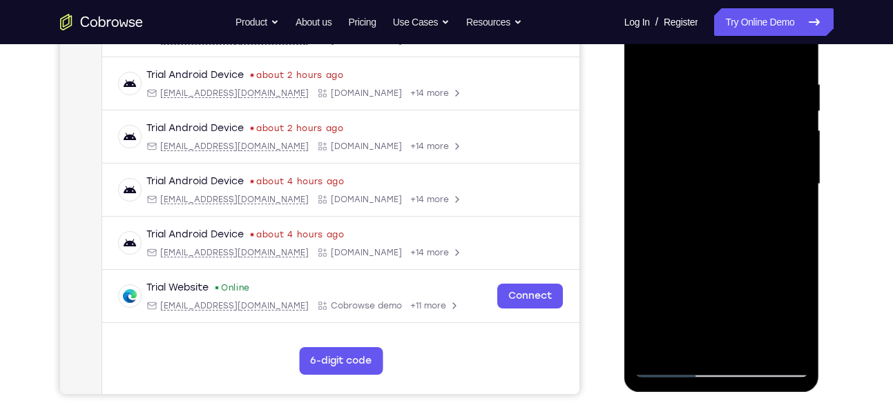
click at [720, 228] on div at bounding box center [722, 184] width 174 height 387
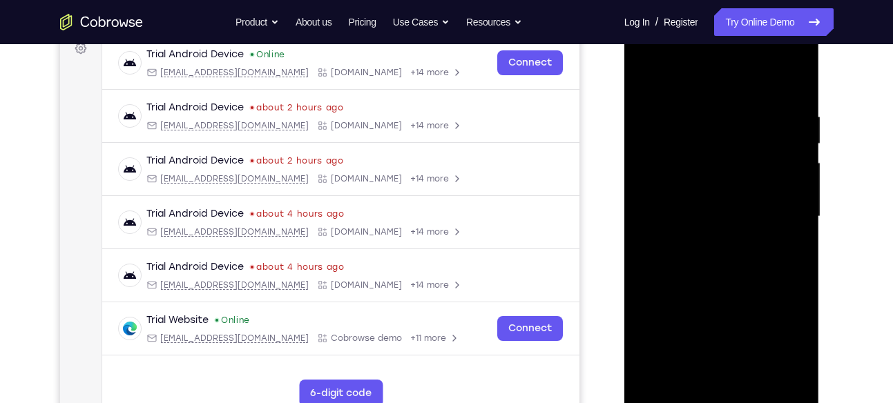
click at [643, 79] on div at bounding box center [722, 216] width 174 height 387
click at [795, 108] on div at bounding box center [722, 216] width 174 height 387
drag, startPoint x: 700, startPoint y: 214, endPoint x: 765, endPoint y: 77, distance: 152.0
click at [765, 77] on div at bounding box center [722, 216] width 174 height 387
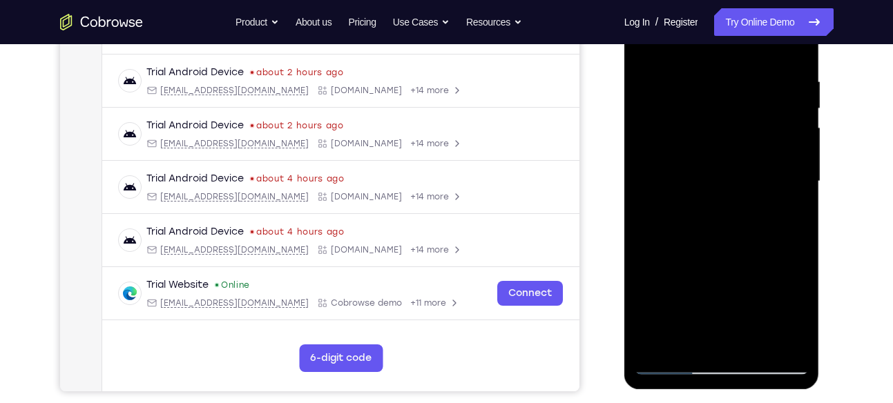
drag, startPoint x: 700, startPoint y: 211, endPoint x: 744, endPoint y: 87, distance: 131.3
click at [744, 87] on div at bounding box center [722, 181] width 174 height 387
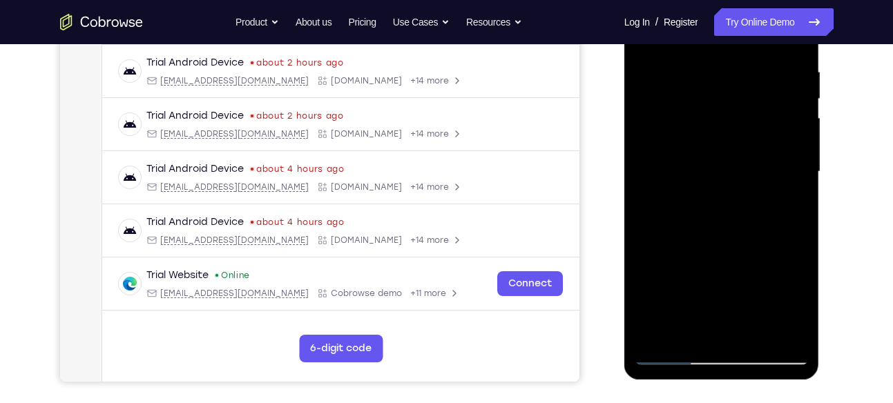
click at [707, 128] on div at bounding box center [722, 172] width 174 height 387
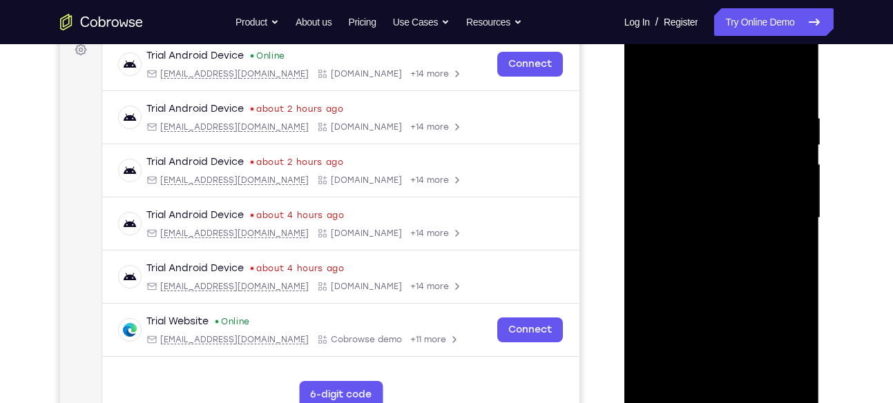
scroll to position [213, 0]
drag, startPoint x: 725, startPoint y: 121, endPoint x: 709, endPoint y: 178, distance: 59.5
click at [709, 178] on div at bounding box center [722, 219] width 174 height 387
click at [711, 131] on div at bounding box center [722, 219] width 174 height 387
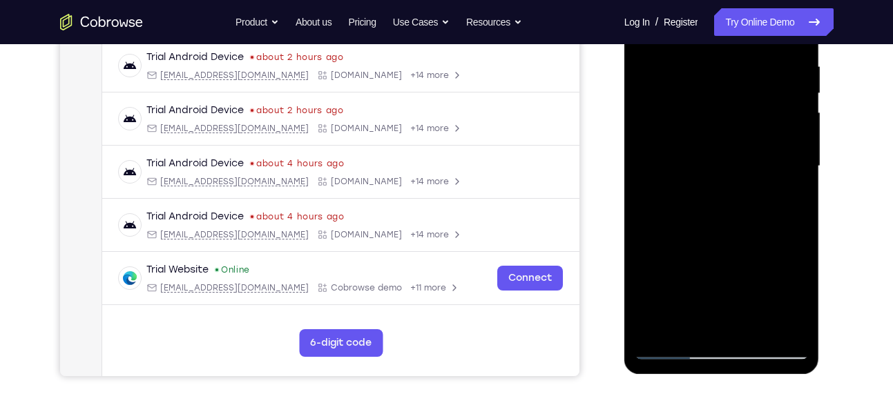
scroll to position [274, 0]
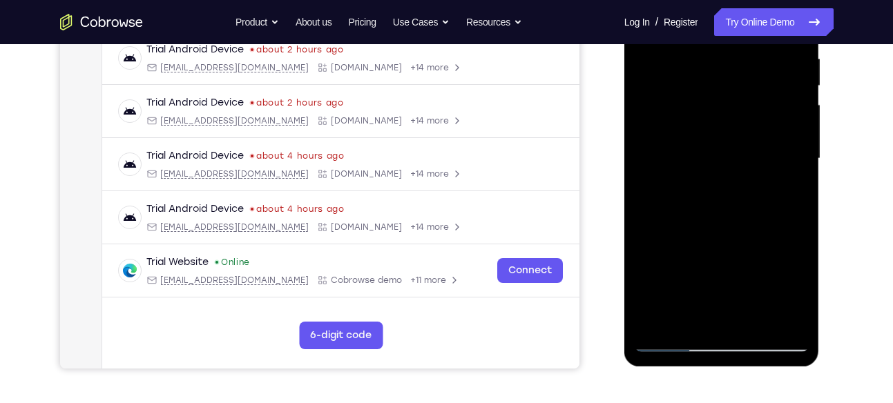
click at [711, 207] on div at bounding box center [722, 158] width 174 height 387
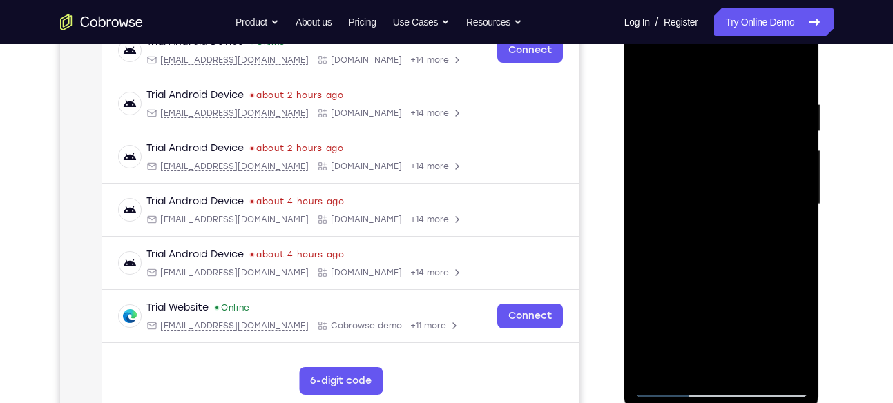
scroll to position [227, 0]
click at [643, 67] on div at bounding box center [722, 205] width 174 height 387
drag, startPoint x: 686, startPoint y: 173, endPoint x: 716, endPoint y: 68, distance: 109.8
click at [716, 68] on div at bounding box center [722, 205] width 174 height 387
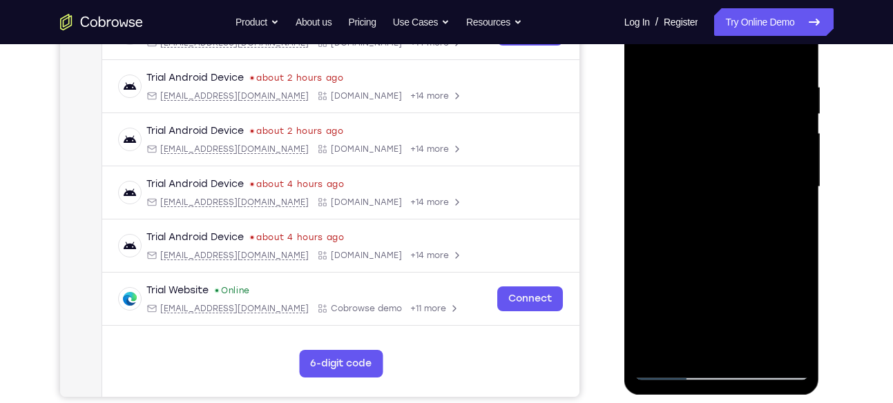
scroll to position [242, 0]
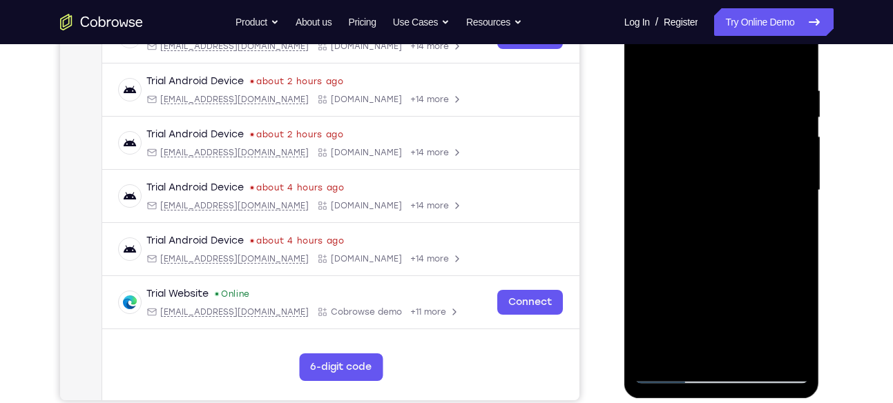
drag, startPoint x: 713, startPoint y: 124, endPoint x: 686, endPoint y: 256, distance: 135.3
click at [686, 256] on div at bounding box center [722, 190] width 174 height 387
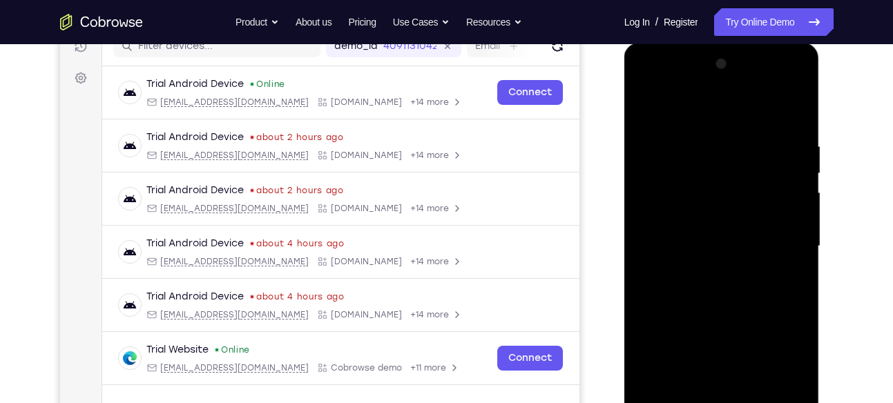
scroll to position [185, 0]
drag, startPoint x: 756, startPoint y: 147, endPoint x: 737, endPoint y: 215, distance: 70.9
click at [737, 215] on div at bounding box center [722, 247] width 174 height 387
click at [794, 148] on div at bounding box center [722, 247] width 174 height 387
drag, startPoint x: 722, startPoint y: 207, endPoint x: 743, endPoint y: 166, distance: 45.1
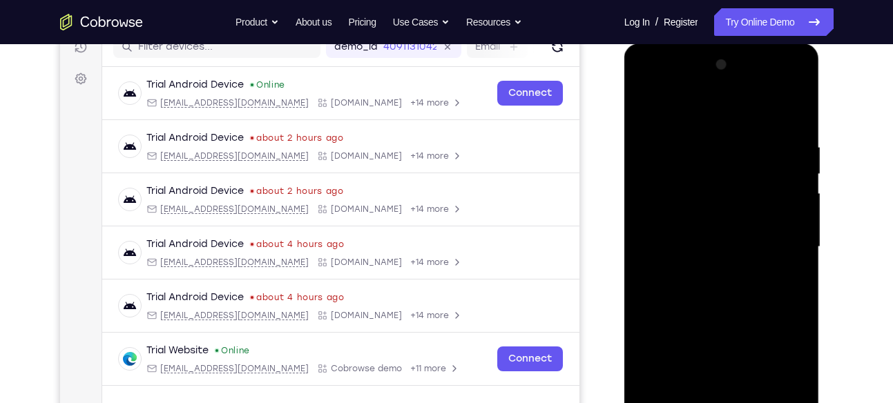
click at [743, 166] on div at bounding box center [722, 247] width 174 height 387
click at [713, 188] on div at bounding box center [722, 247] width 174 height 387
click at [647, 103] on div at bounding box center [722, 247] width 174 height 387
drag, startPoint x: 760, startPoint y: 144, endPoint x: 756, endPoint y: 190, distance: 46.5
click at [756, 190] on div at bounding box center [722, 247] width 174 height 387
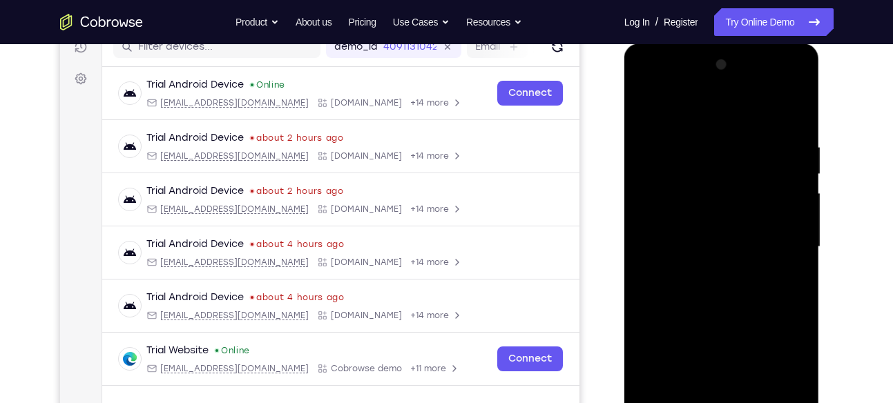
click at [792, 146] on div at bounding box center [722, 247] width 174 height 387
click at [713, 202] on div at bounding box center [722, 247] width 174 height 387
click at [646, 108] on div at bounding box center [722, 247] width 174 height 387
click at [794, 147] on div at bounding box center [722, 247] width 174 height 387
drag, startPoint x: 717, startPoint y: 220, endPoint x: 766, endPoint y: 117, distance: 114.0
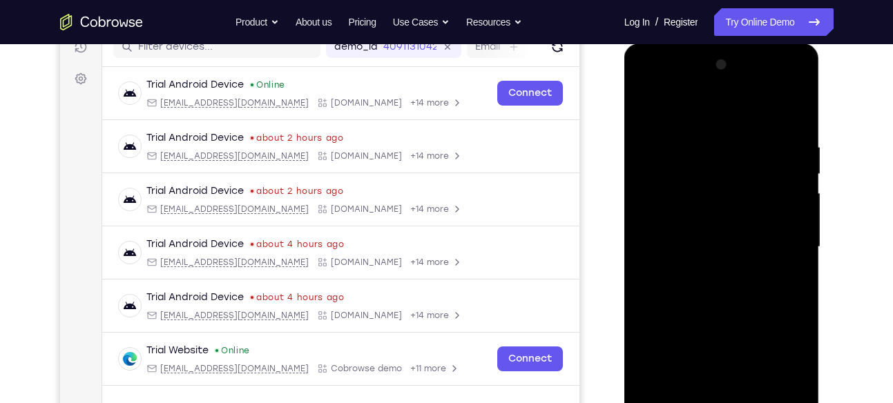
click at [766, 117] on div at bounding box center [722, 247] width 174 height 387
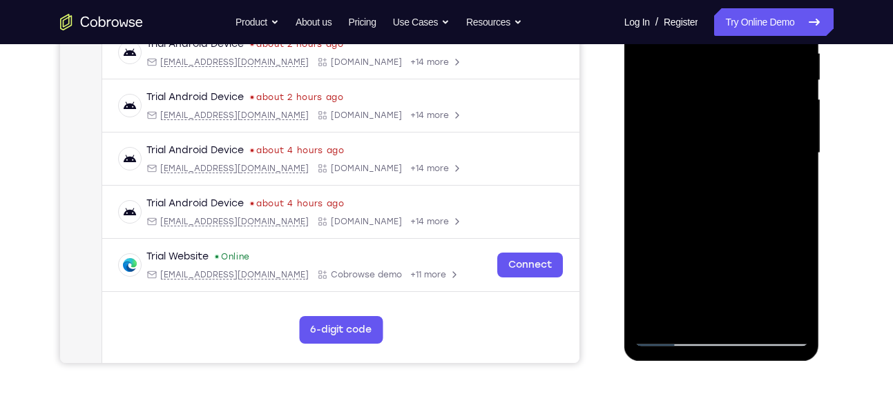
drag, startPoint x: 695, startPoint y: 224, endPoint x: 731, endPoint y: 133, distance: 98.0
click at [731, 133] on div at bounding box center [722, 153] width 174 height 387
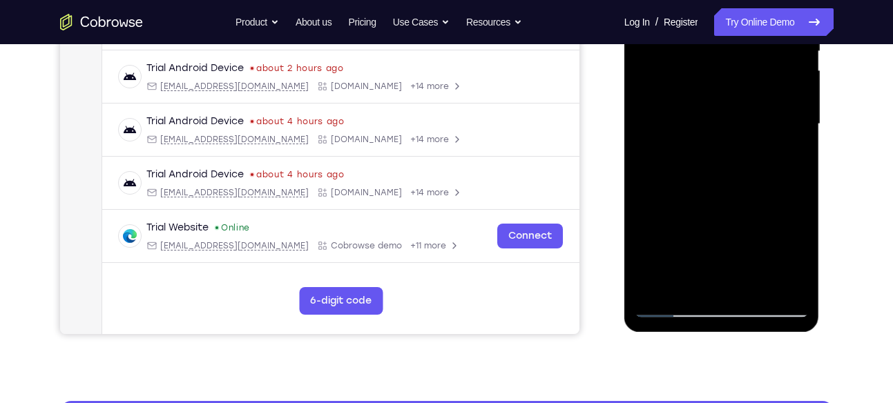
click at [709, 202] on div at bounding box center [722, 124] width 174 height 387
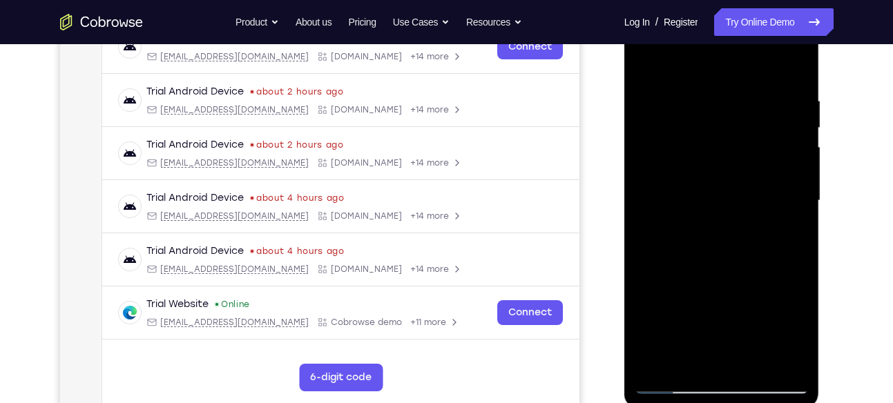
scroll to position [201, 0]
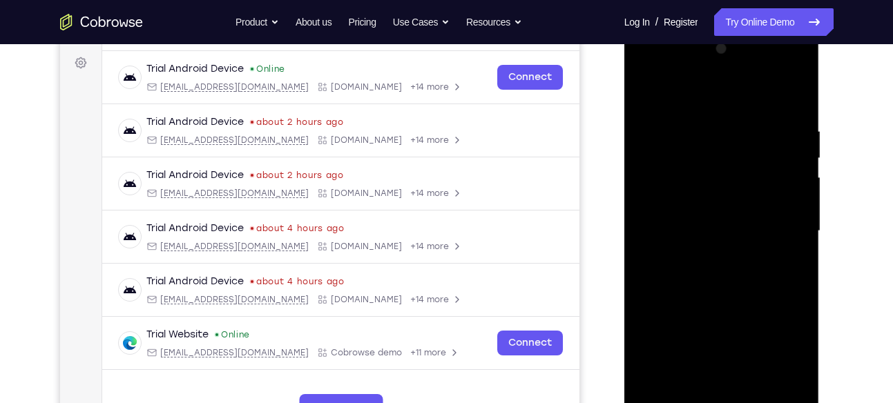
drag, startPoint x: 704, startPoint y: 157, endPoint x: 685, endPoint y: 220, distance: 65.8
click at [685, 220] on div at bounding box center [722, 231] width 174 height 387
click at [700, 139] on div at bounding box center [722, 231] width 174 height 387
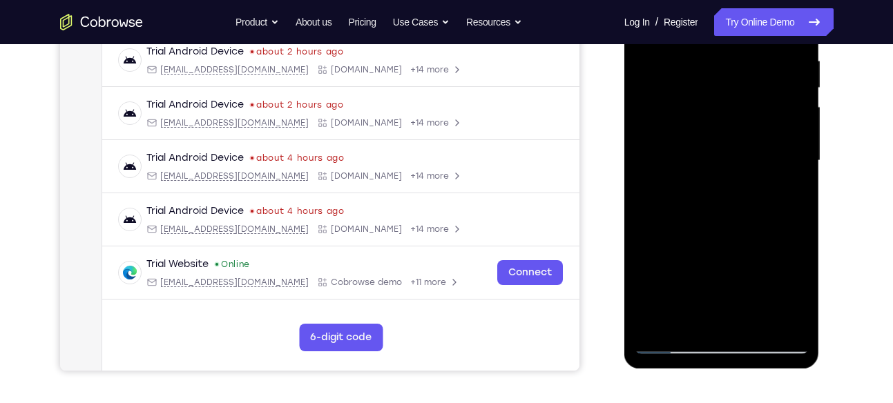
scroll to position [276, 0]
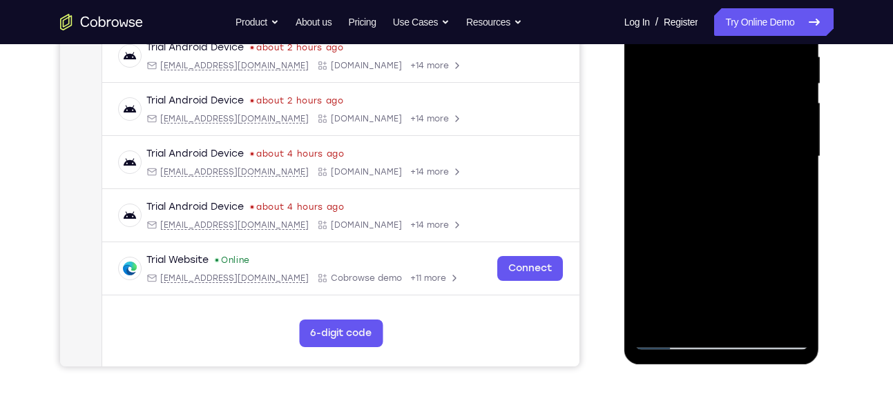
click at [716, 204] on div at bounding box center [722, 156] width 174 height 387
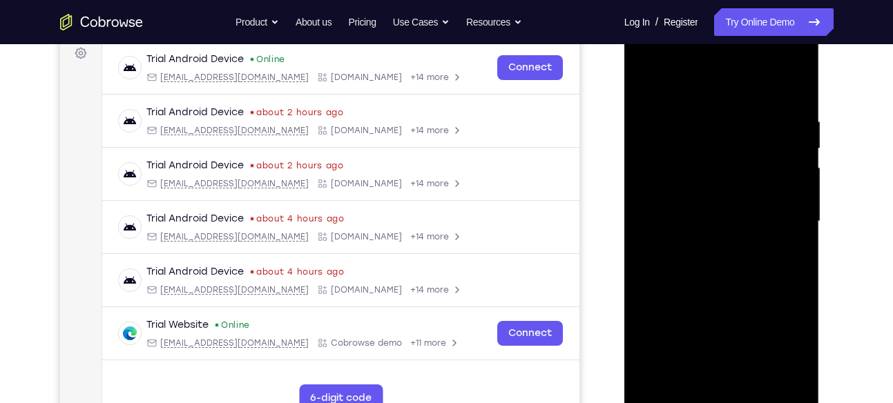
scroll to position [208, 0]
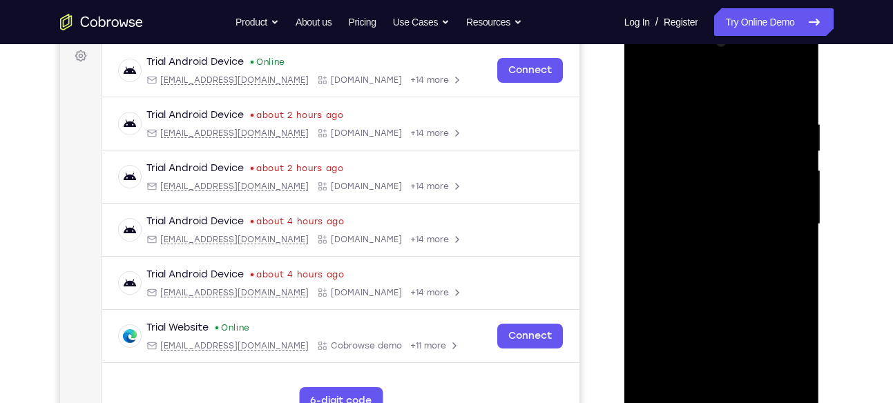
click at [648, 90] on div at bounding box center [722, 224] width 174 height 387
click at [797, 128] on div at bounding box center [722, 224] width 174 height 387
drag, startPoint x: 712, startPoint y: 198, endPoint x: 782, endPoint y: 57, distance: 157.8
click at [782, 57] on div at bounding box center [722, 224] width 174 height 387
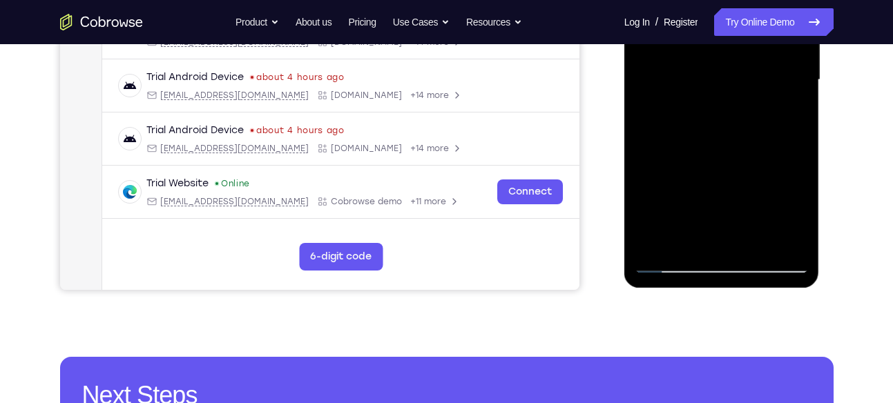
scroll to position [353, 0]
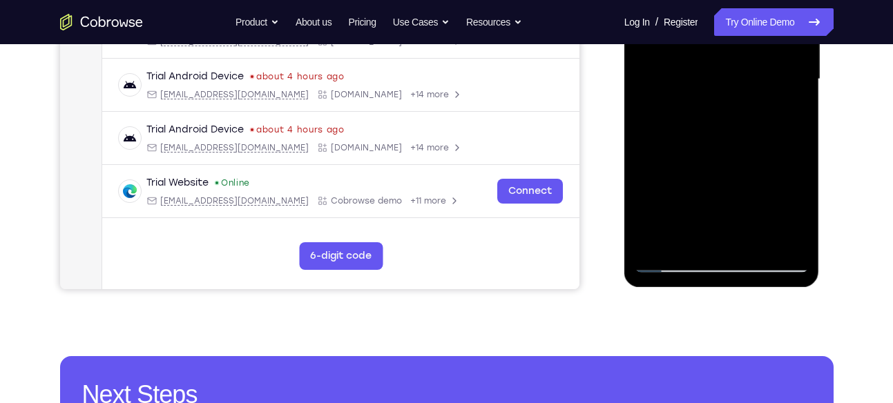
click at [794, 211] on div at bounding box center [722, 79] width 174 height 387
click at [711, 145] on div at bounding box center [722, 79] width 174 height 387
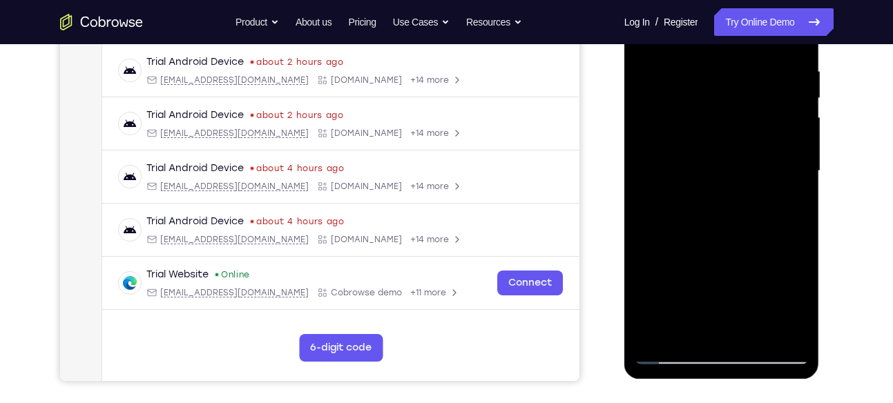
click at [717, 164] on div at bounding box center [722, 171] width 174 height 387
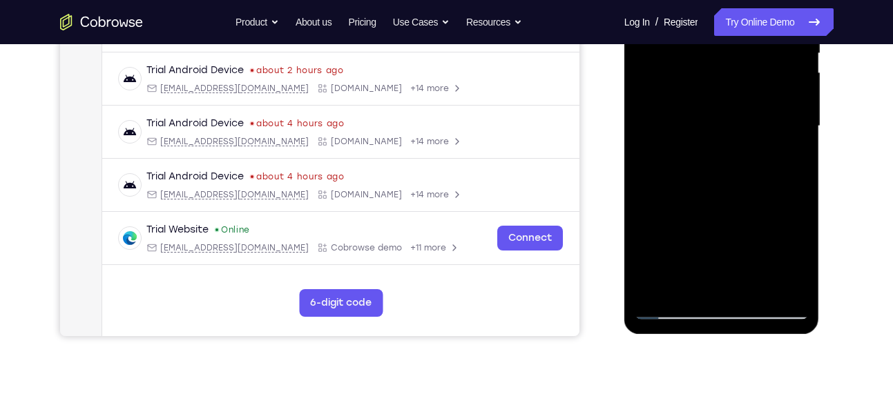
click at [716, 173] on div at bounding box center [722, 126] width 174 height 387
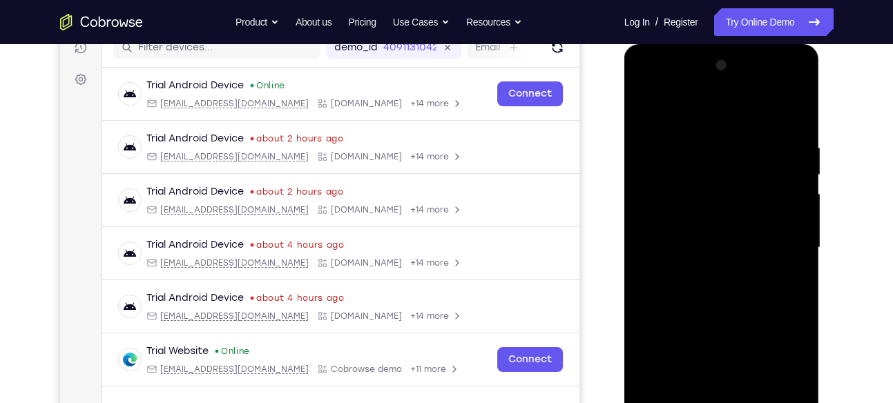
scroll to position [180, 0]
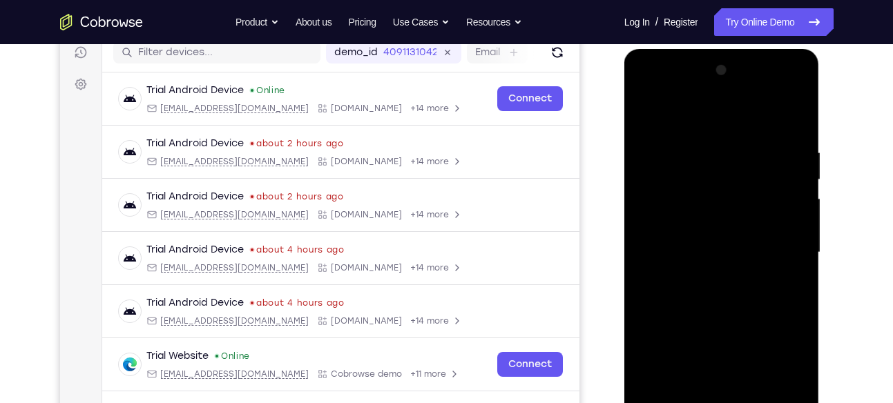
drag, startPoint x: 693, startPoint y: 138, endPoint x: 684, endPoint y: 182, distance: 45.0
click at [684, 182] on div at bounding box center [722, 252] width 174 height 387
click at [642, 111] on div at bounding box center [722, 252] width 174 height 387
click at [796, 153] on div at bounding box center [722, 252] width 174 height 387
drag, startPoint x: 723, startPoint y: 191, endPoint x: 751, endPoint y: 146, distance: 53.3
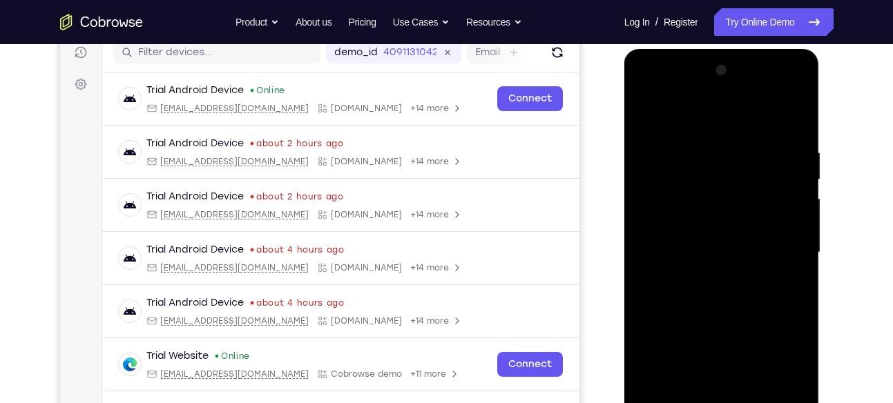
click at [751, 146] on div at bounding box center [722, 252] width 174 height 387
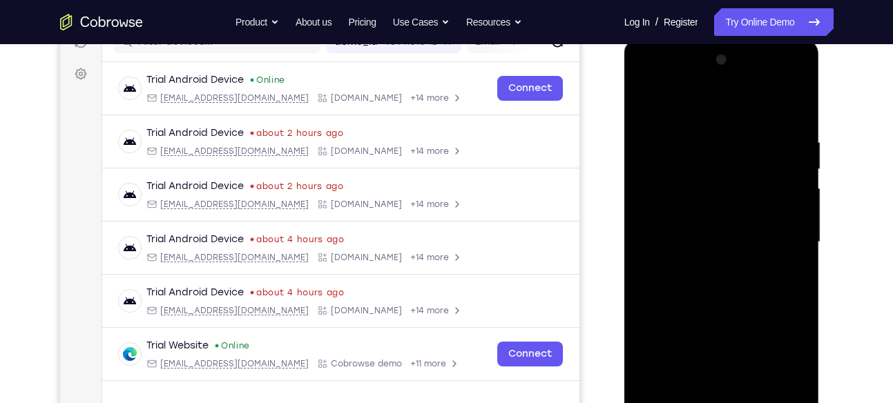
scroll to position [192, 0]
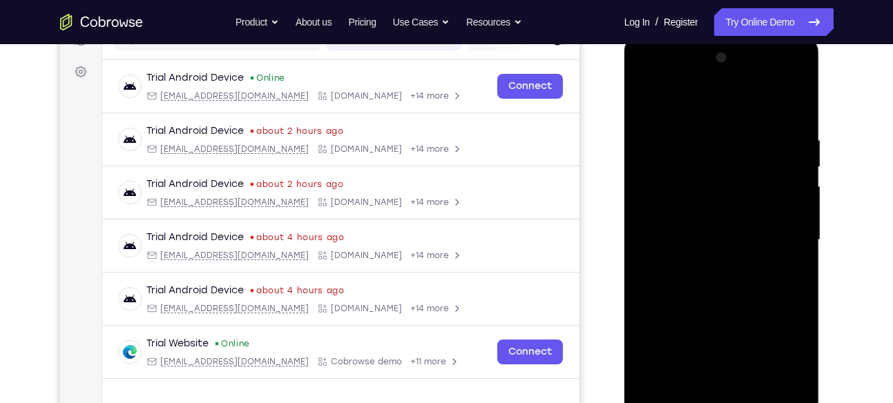
drag, startPoint x: 707, startPoint y: 220, endPoint x: 747, endPoint y: 126, distance: 102.5
click at [747, 126] on div at bounding box center [722, 240] width 174 height 387
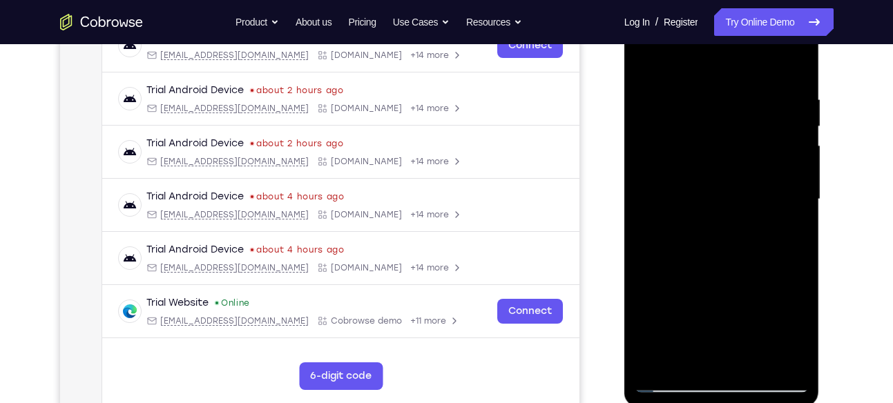
scroll to position [233, 0]
click at [694, 182] on div at bounding box center [722, 199] width 174 height 387
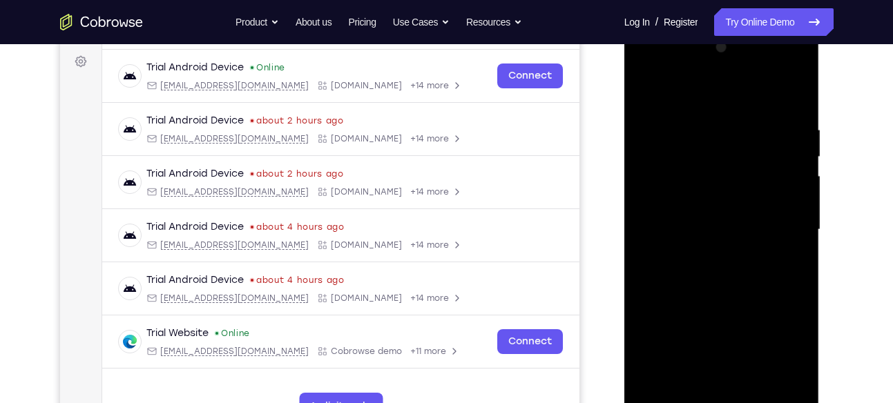
scroll to position [201, 0]
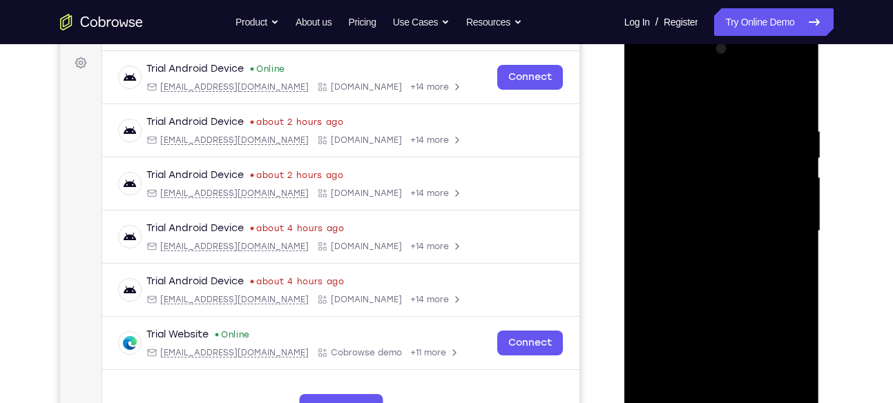
drag, startPoint x: 756, startPoint y: 118, endPoint x: 733, endPoint y: 178, distance: 64.5
click at [733, 178] on div at bounding box center [722, 231] width 174 height 387
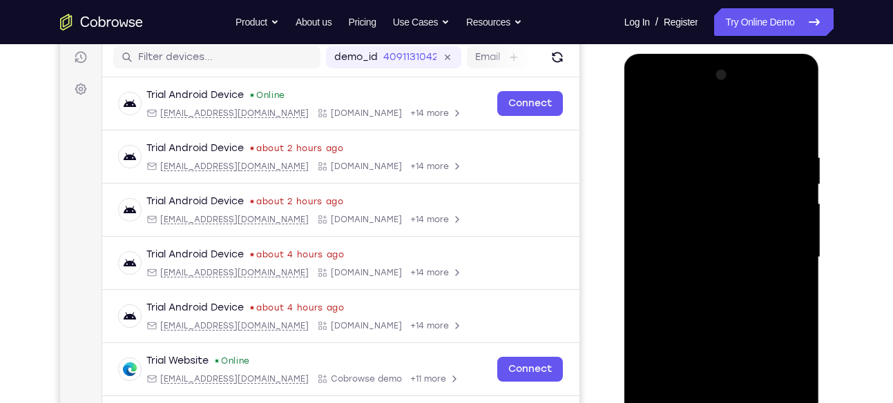
scroll to position [173, 0]
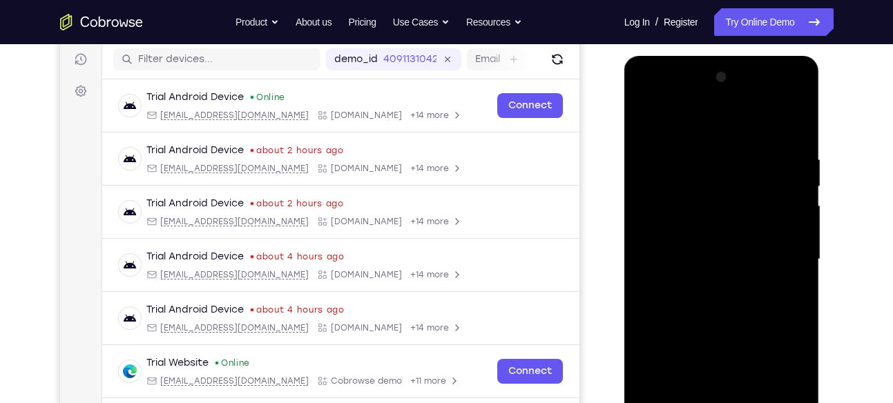
click at [648, 122] on div at bounding box center [722, 259] width 174 height 387
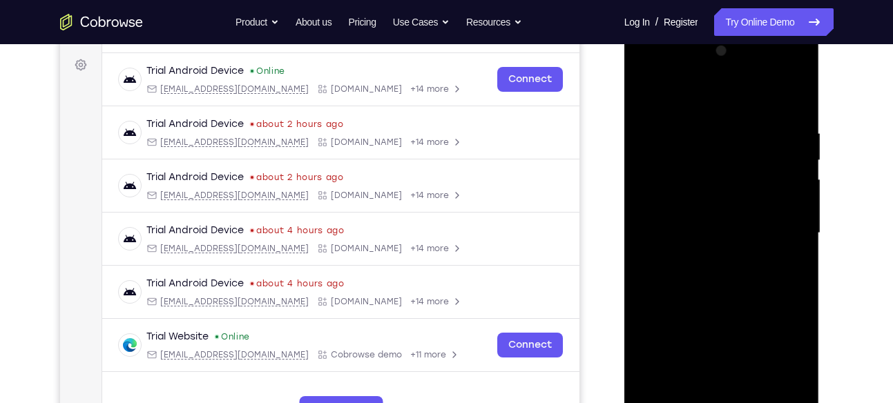
scroll to position [201, 0]
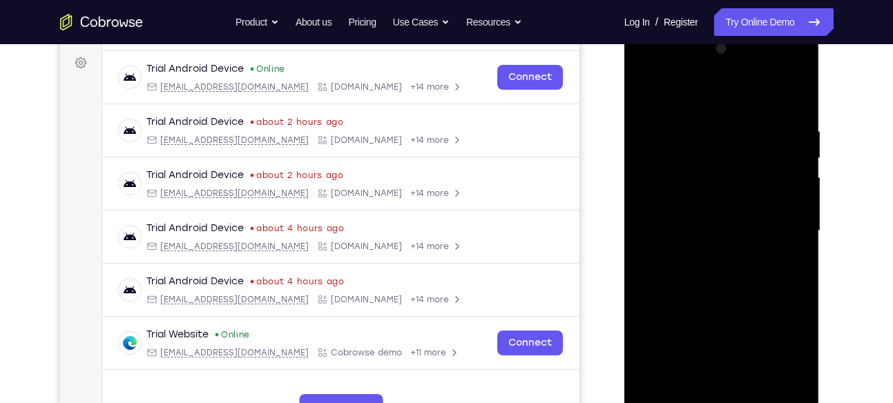
drag, startPoint x: 700, startPoint y: 200, endPoint x: 739, endPoint y: 93, distance: 113.4
click at [739, 93] on div at bounding box center [722, 231] width 174 height 387
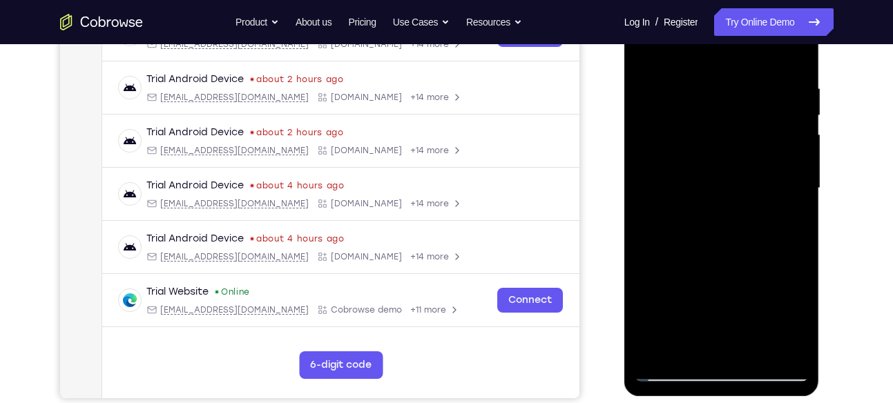
drag, startPoint x: 715, startPoint y: 181, endPoint x: 756, endPoint y: 89, distance: 100.8
click at [756, 89] on div at bounding box center [722, 188] width 174 height 387
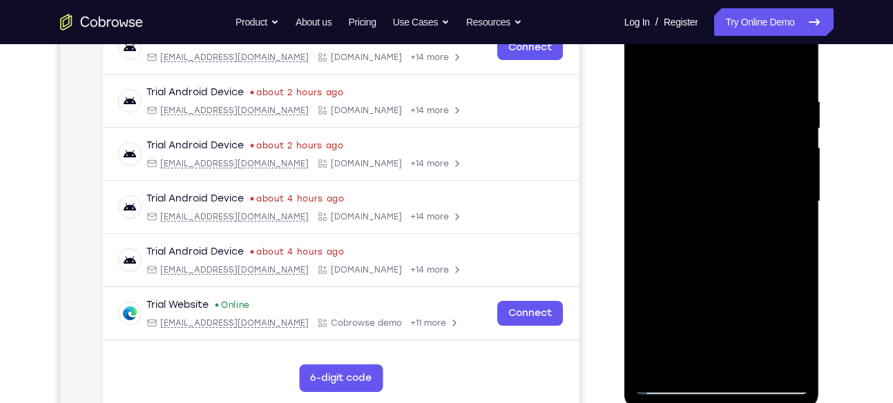
drag, startPoint x: 736, startPoint y: 158, endPoint x: 718, endPoint y: 195, distance: 41.1
click at [718, 195] on div at bounding box center [722, 201] width 174 height 387
click at [792, 167] on div at bounding box center [722, 201] width 174 height 387
click at [745, 183] on div at bounding box center [722, 201] width 174 height 387
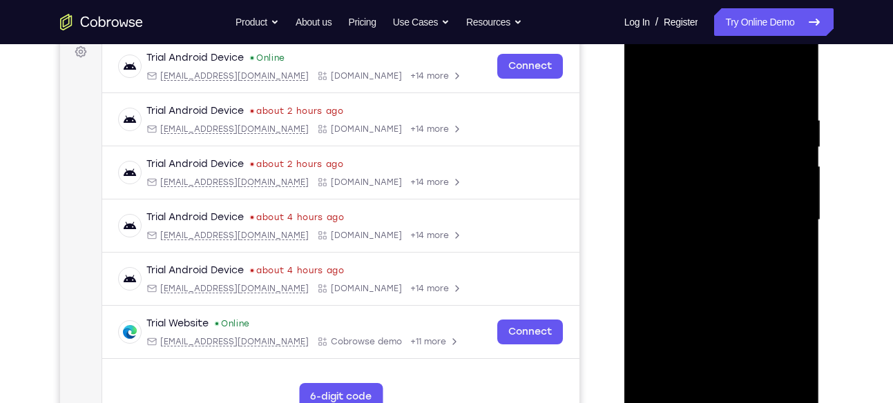
scroll to position [211, 0]
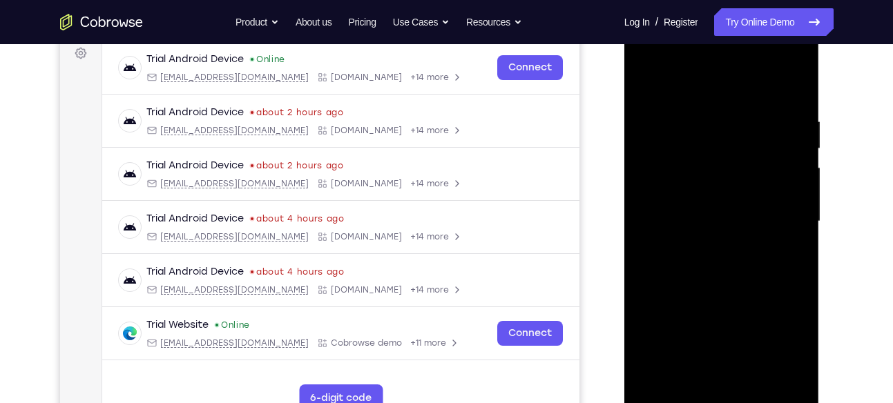
drag, startPoint x: 754, startPoint y: 166, endPoint x: 743, endPoint y: 210, distance: 45.4
click at [743, 210] on div at bounding box center [722, 221] width 174 height 387
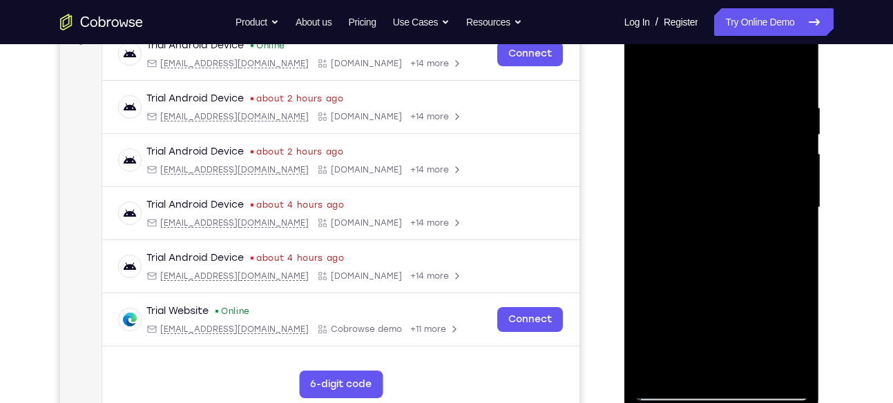
click at [780, 180] on div at bounding box center [722, 208] width 174 height 387
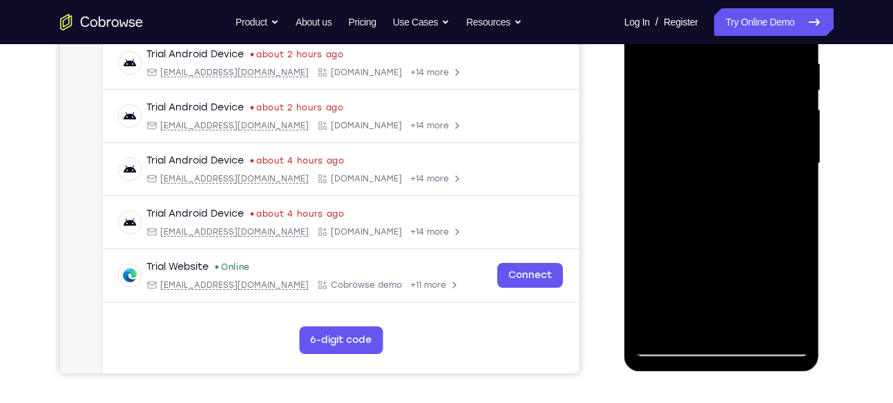
scroll to position [272, 0]
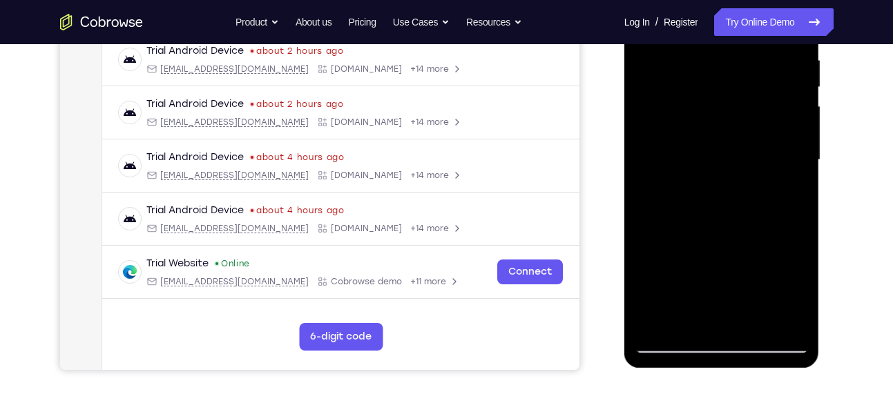
drag, startPoint x: 709, startPoint y: 213, endPoint x: 721, endPoint y: 140, distance: 73.6
click at [721, 140] on div at bounding box center [722, 160] width 174 height 387
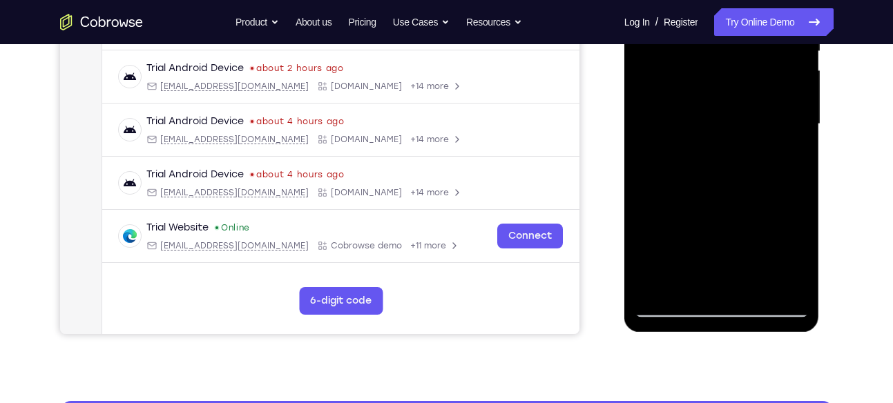
drag, startPoint x: 713, startPoint y: 213, endPoint x: 727, endPoint y: 93, distance: 121.0
click at [727, 93] on div at bounding box center [722, 124] width 174 height 387
drag, startPoint x: 703, startPoint y: 211, endPoint x: 716, endPoint y: 155, distance: 57.3
click at [716, 155] on div at bounding box center [722, 124] width 174 height 387
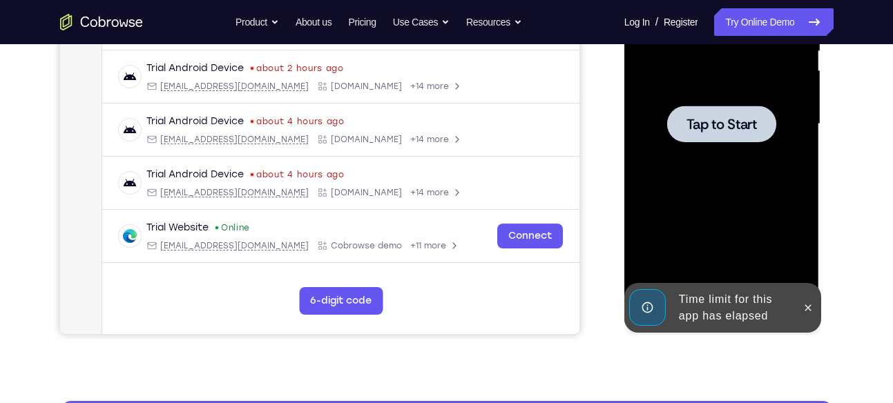
drag, startPoint x: 672, startPoint y: 182, endPoint x: 685, endPoint y: 148, distance: 36.9
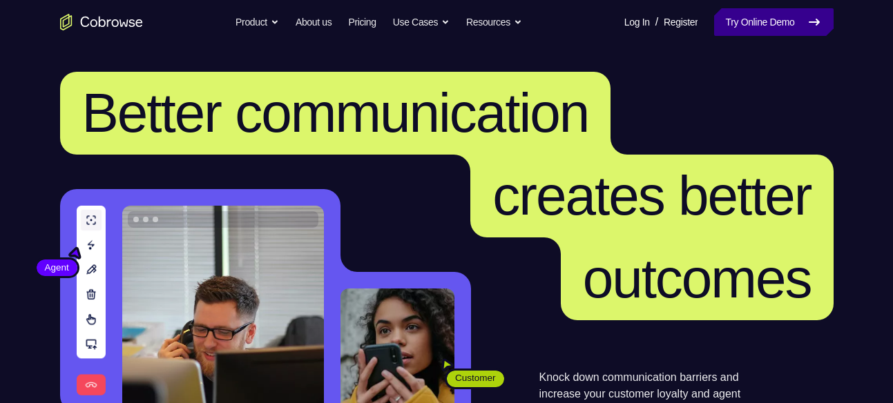
click at [723, 32] on link "Try Online Demo" at bounding box center [773, 22] width 119 height 28
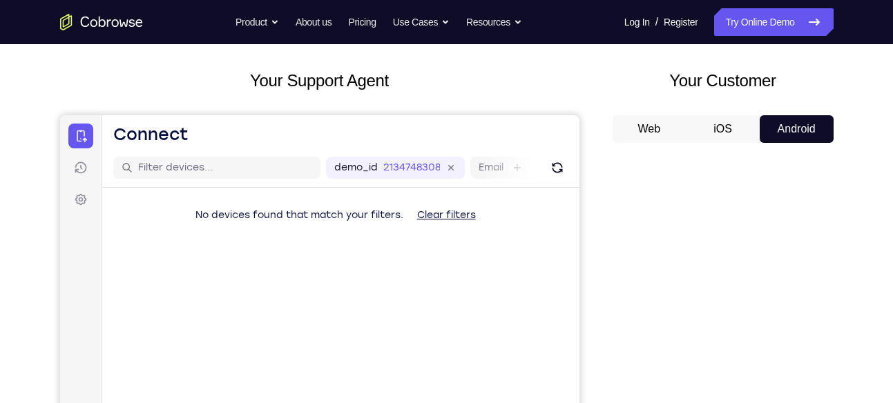
scroll to position [69, 0]
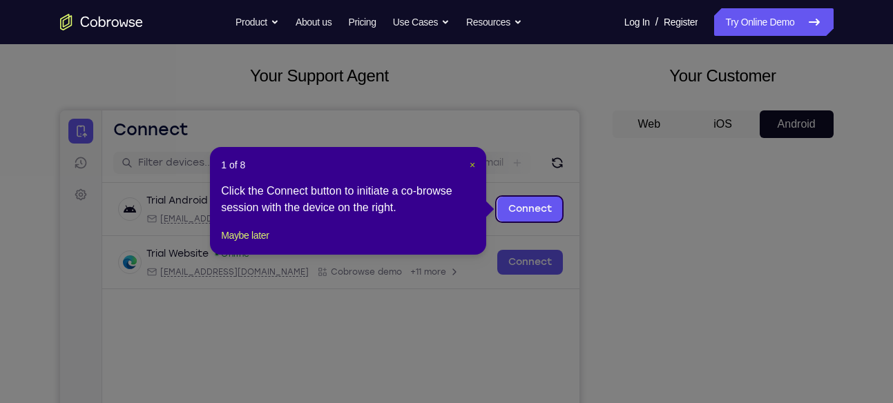
click at [470, 169] on span "×" at bounding box center [473, 165] width 6 height 11
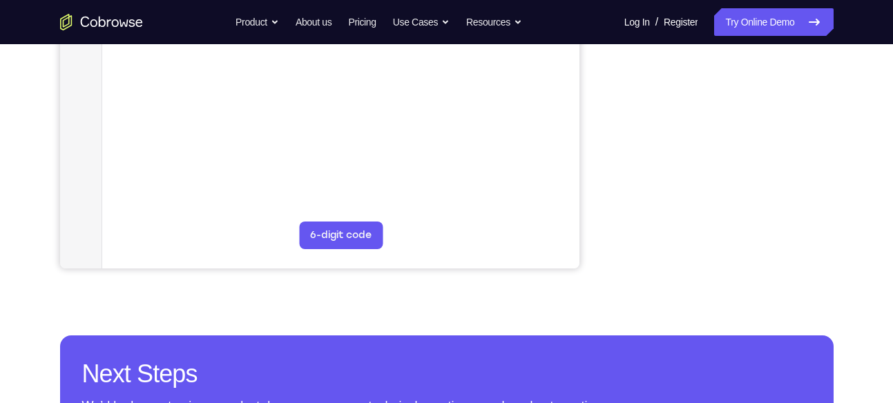
scroll to position [374, 0]
